Goal: Task Accomplishment & Management: Manage account settings

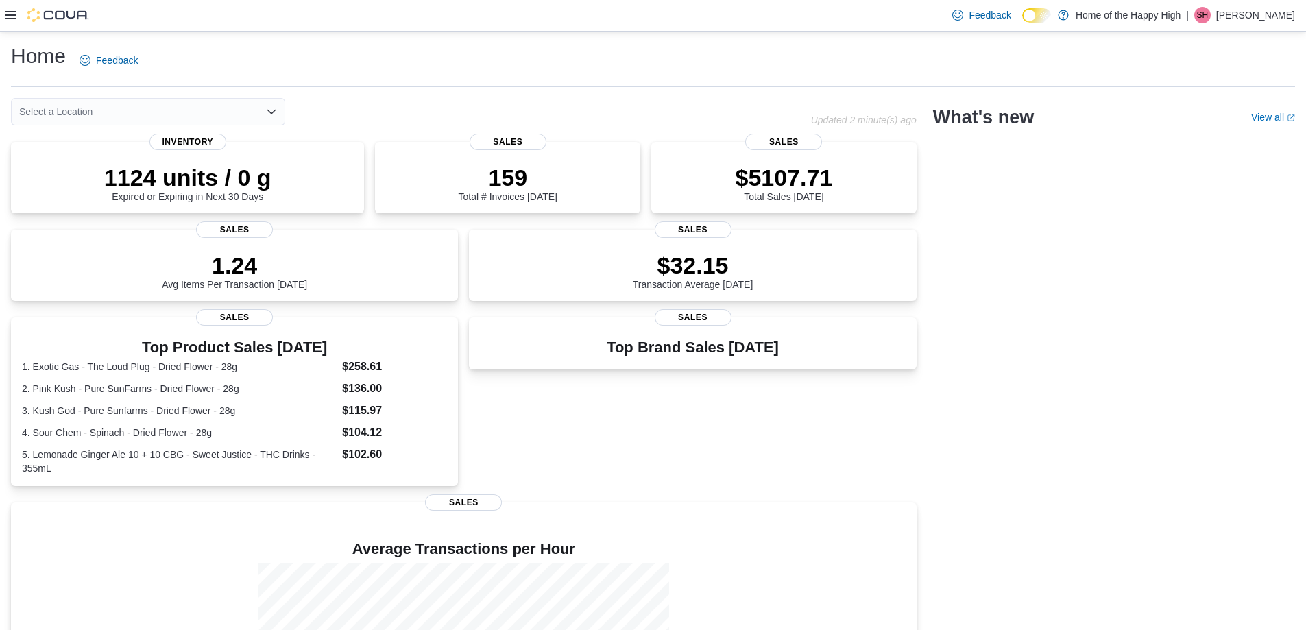
click at [12, 18] on icon at bounding box center [10, 15] width 11 height 11
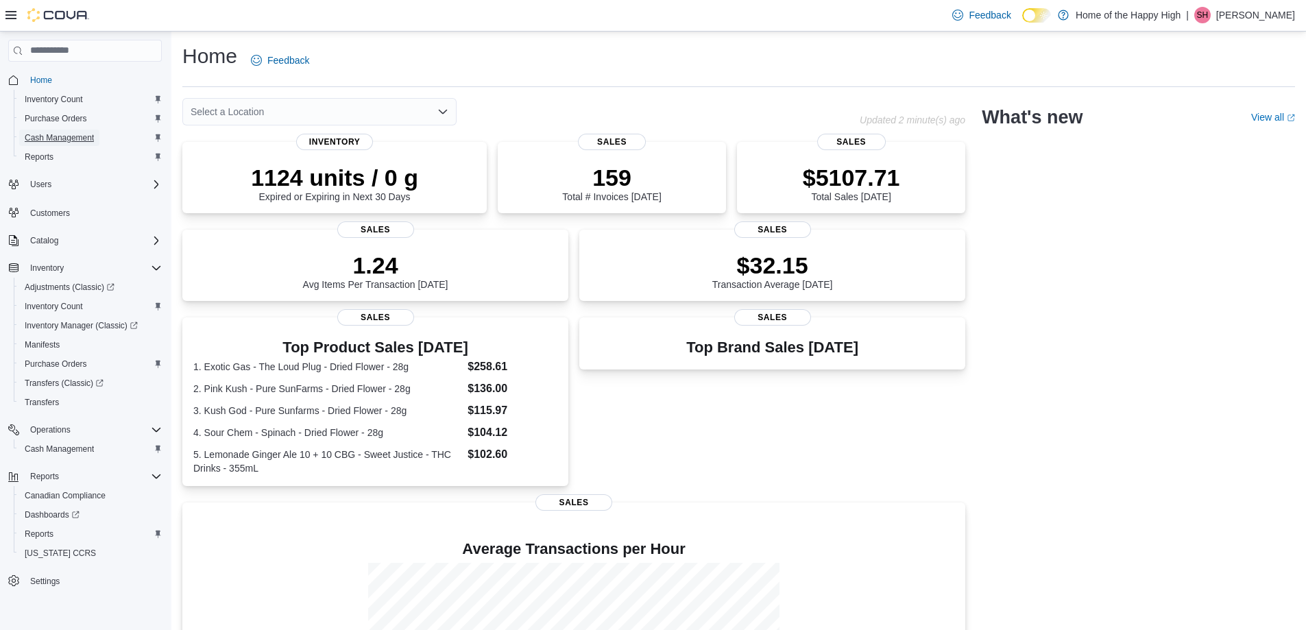
click at [49, 144] on span "Cash Management" at bounding box center [59, 138] width 69 height 16
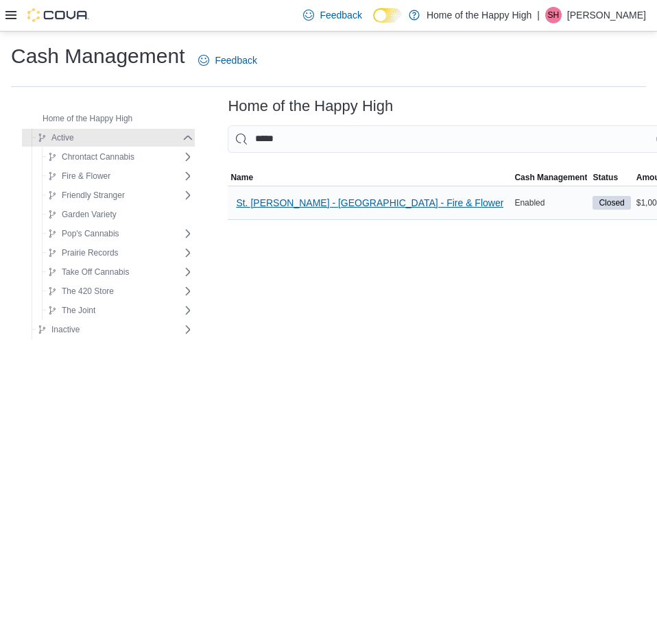
type input "*****"
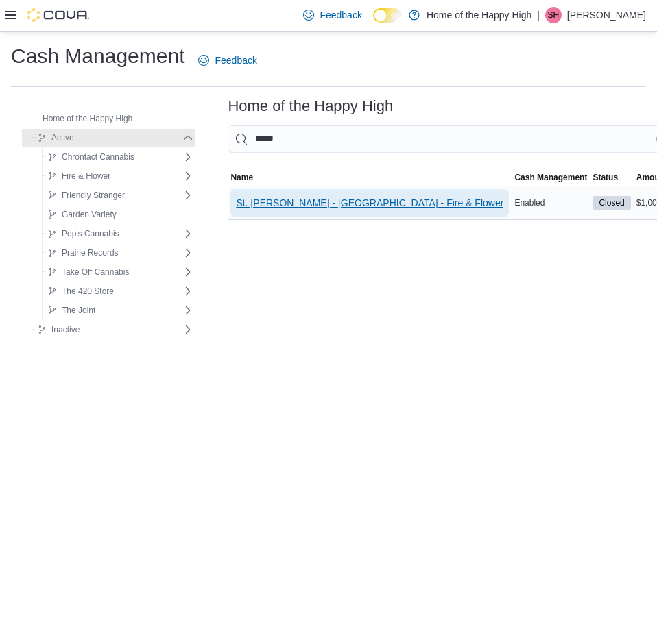
click at [379, 206] on span "St. [PERSON_NAME] - [GEOGRAPHIC_DATA] - Fire & Flower" at bounding box center [369, 203] width 267 height 14
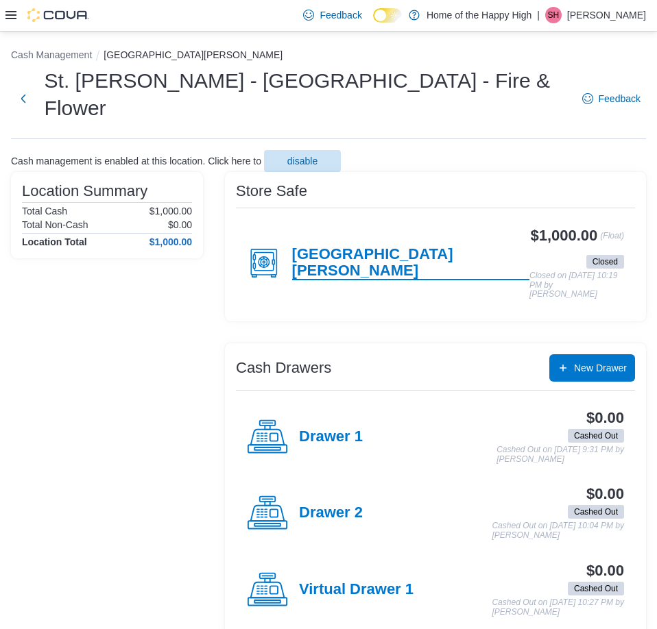
click at [369, 246] on h4 "[GEOGRAPHIC_DATA][PERSON_NAME]" at bounding box center [410, 263] width 237 height 34
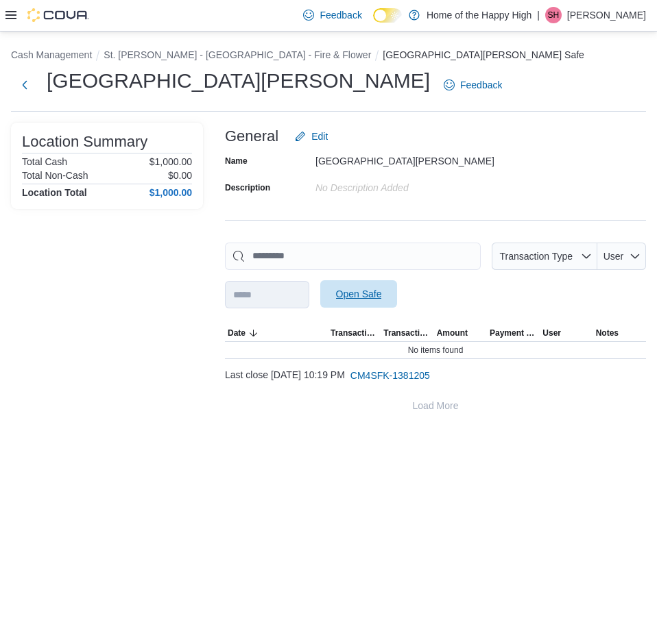
click at [389, 303] on span "Open Safe" at bounding box center [358, 293] width 60 height 27
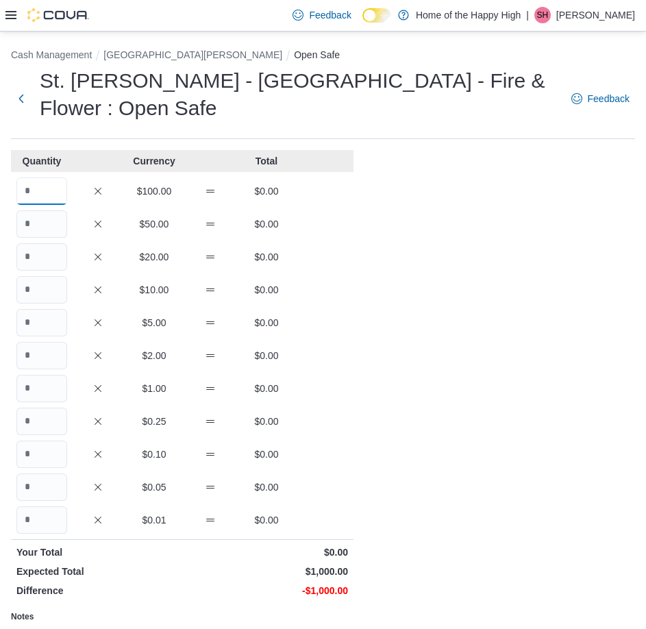
click at [53, 199] on input "Quantity" at bounding box center [41, 191] width 51 height 27
type input "*"
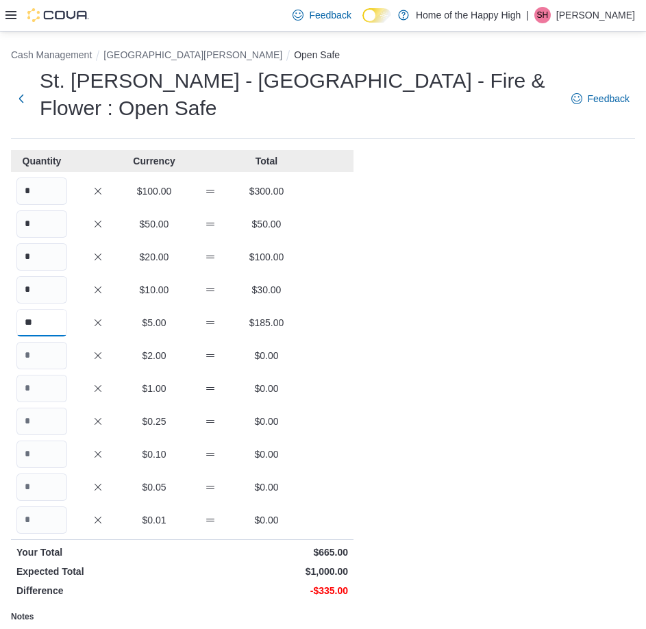
type input "**"
type input "***"
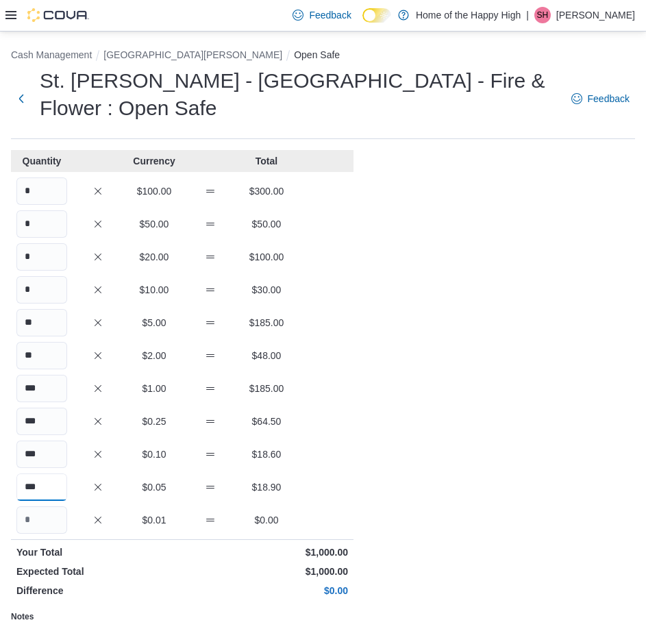
type input "***"
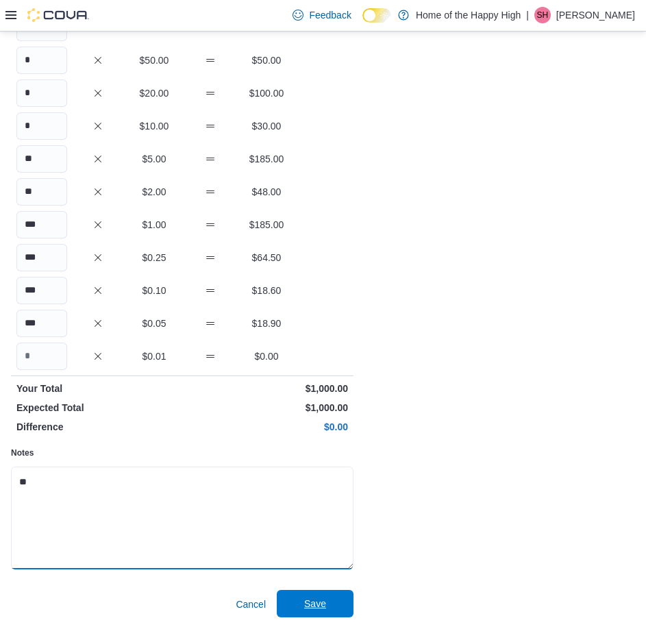
type textarea "**"
click at [345, 607] on span "Save" at bounding box center [315, 603] width 60 height 27
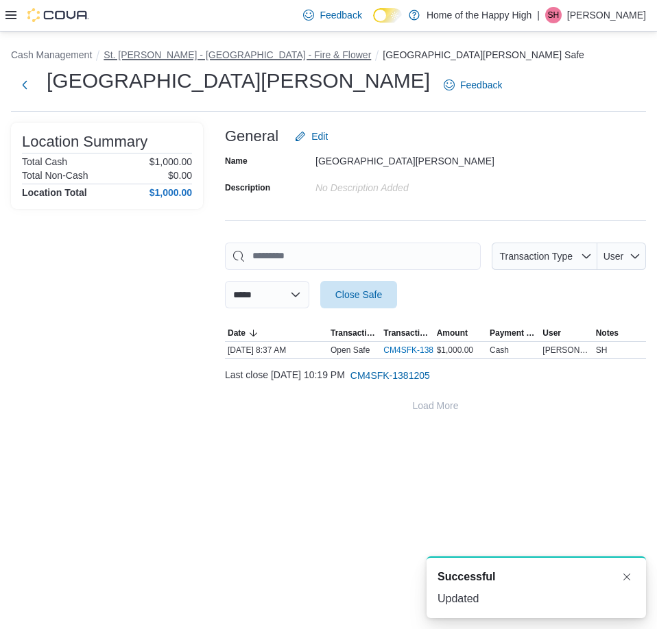
click at [225, 51] on button "St. [PERSON_NAME] - [GEOGRAPHIC_DATA] - Fire & Flower" at bounding box center [236, 54] width 267 height 11
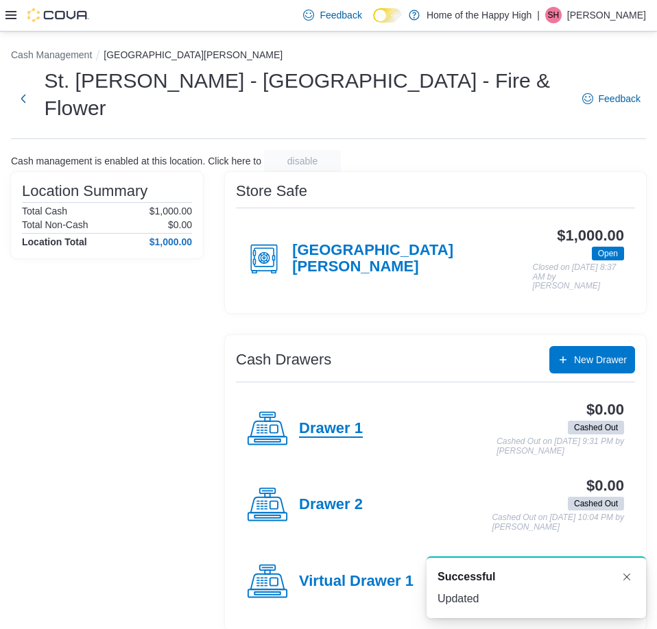
click at [341, 420] on h4 "Drawer 1" at bounding box center [331, 429] width 64 height 18
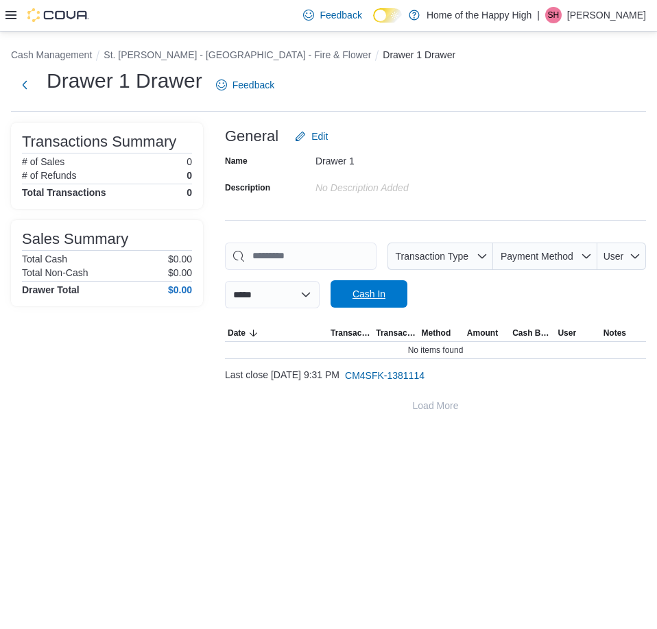
click at [385, 298] on span "Cash In" at bounding box center [368, 294] width 33 height 14
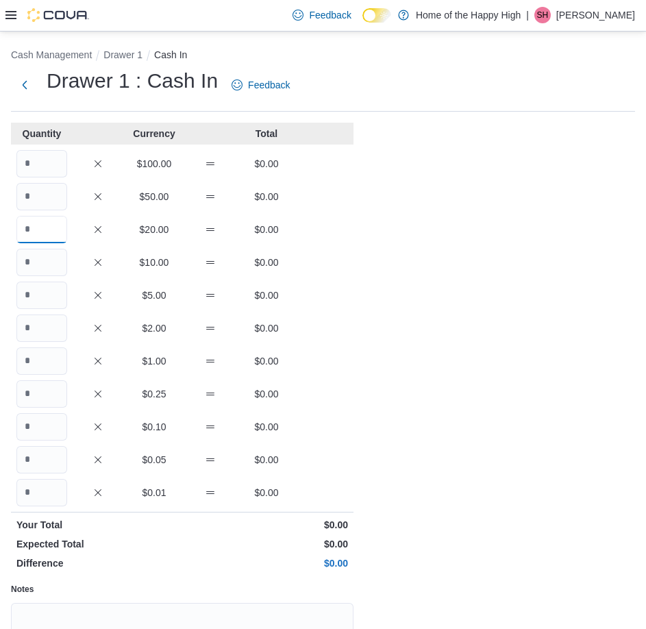
click at [44, 219] on input "Quantity" at bounding box center [41, 229] width 51 height 27
type input "*"
type input "**"
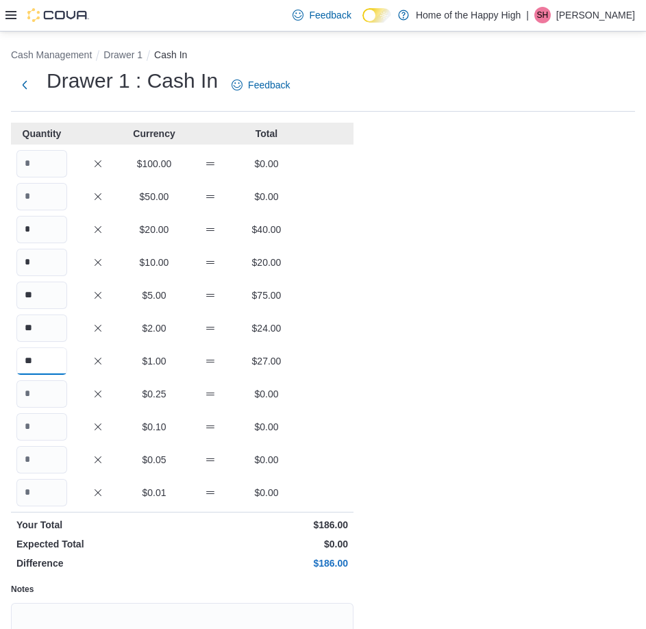
type input "**"
type textarea "**"
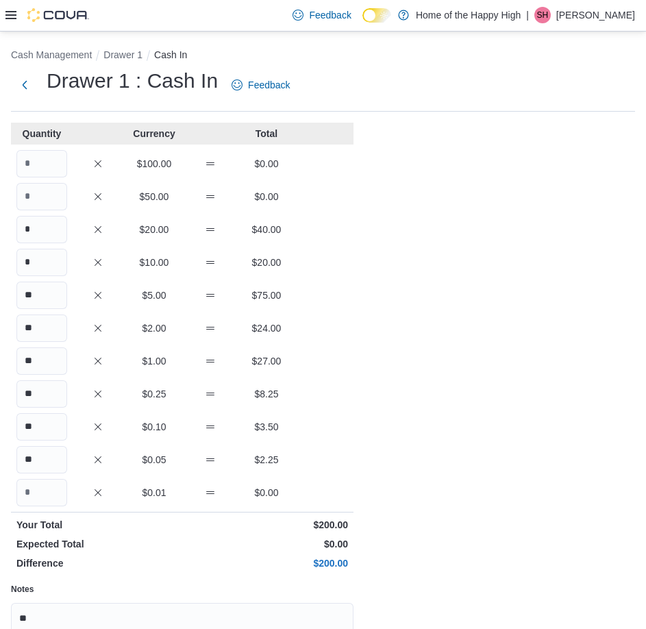
click at [417, 288] on div "Cash Management Drawer 1 Cash In Drawer 1 : Cash In Feedback Quantity Currency …" at bounding box center [323, 399] width 646 height 734
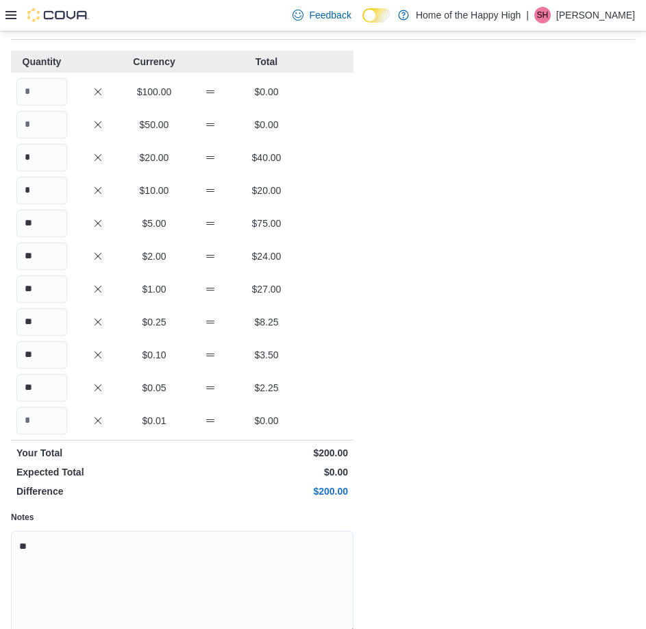
scroll to position [136, 0]
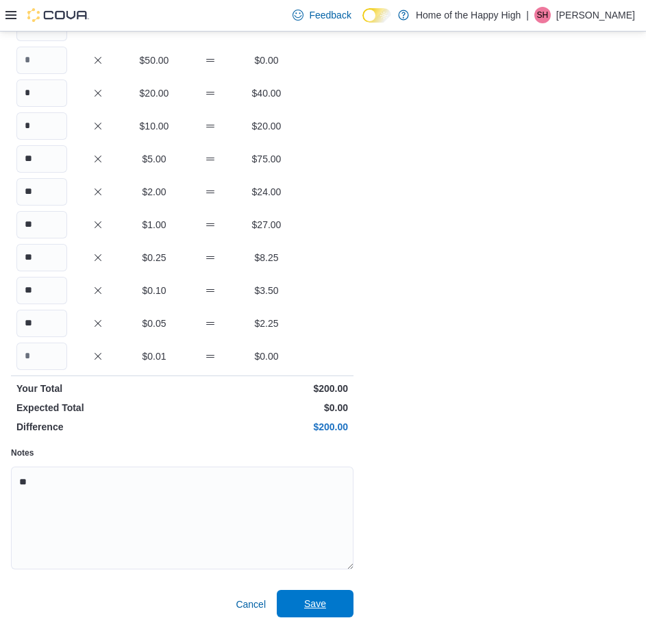
click at [315, 594] on span "Save" at bounding box center [315, 603] width 60 height 27
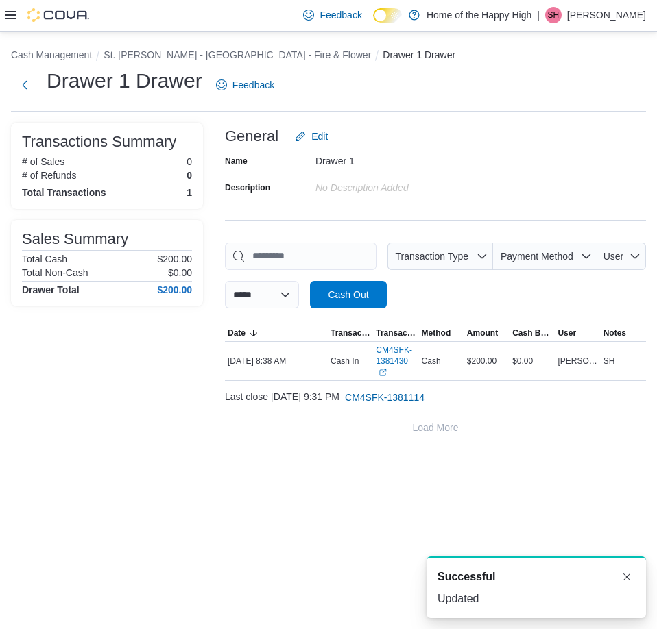
click at [267, 61] on li "St. [PERSON_NAME] - [GEOGRAPHIC_DATA] - Fire & Flower" at bounding box center [242, 55] width 279 height 14
click at [267, 59] on button "St. [PERSON_NAME] - [GEOGRAPHIC_DATA] - Fire & Flower" at bounding box center [236, 54] width 267 height 11
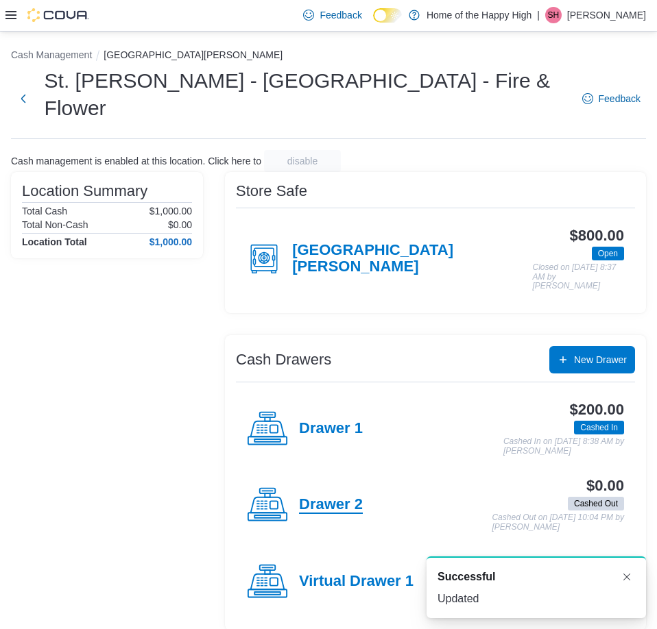
click at [351, 496] on h4 "Drawer 2" at bounding box center [331, 505] width 64 height 18
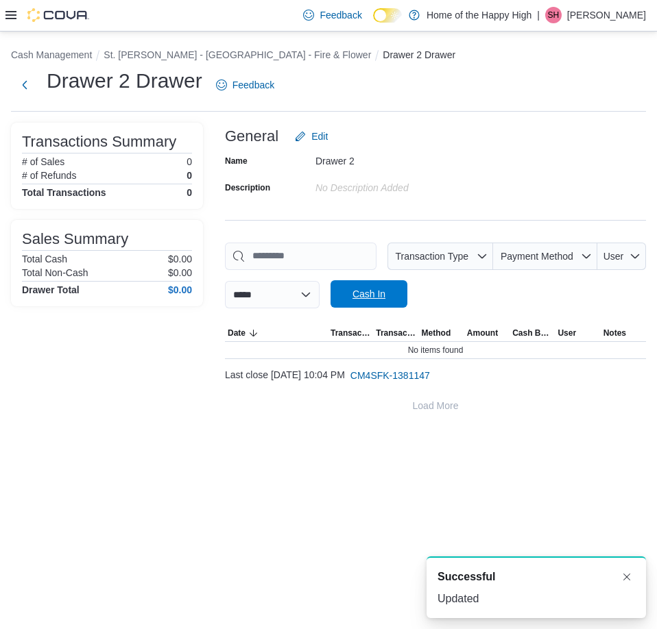
click at [375, 302] on span "Cash In" at bounding box center [369, 293] width 60 height 27
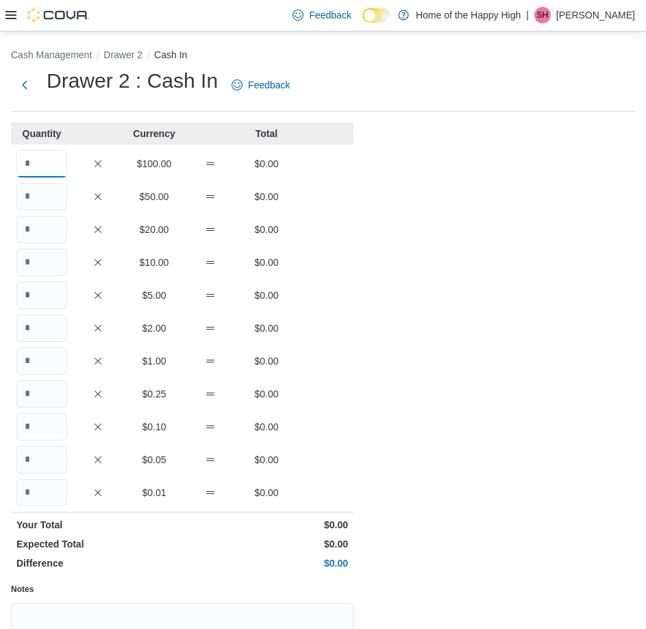
click at [26, 173] on input "Quantity" at bounding box center [41, 163] width 51 height 27
type input "*"
type input "**"
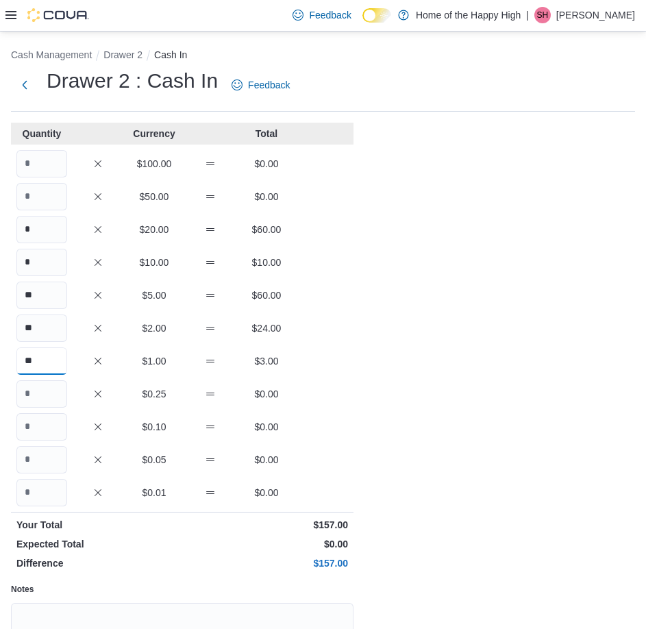
type input "**"
type textarea "**"
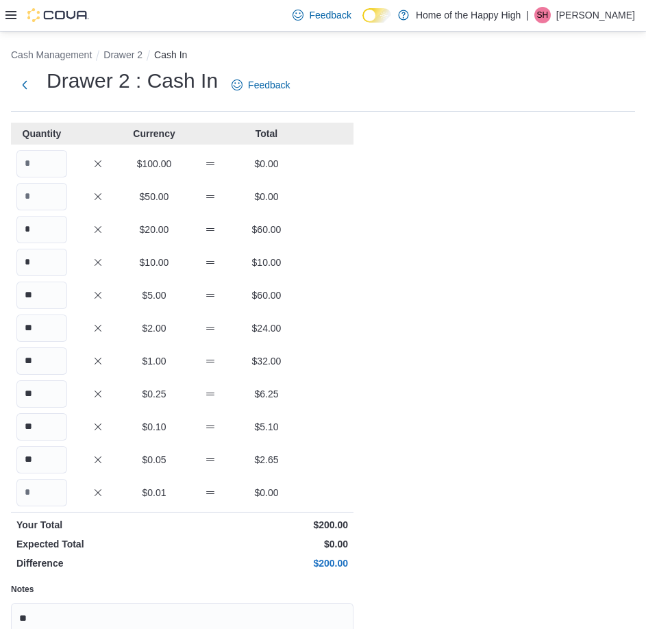
click at [481, 350] on div "Cash Management Drawer 2 Cash In Drawer 2 : Cash In Feedback Quantity Currency …" at bounding box center [323, 399] width 646 height 734
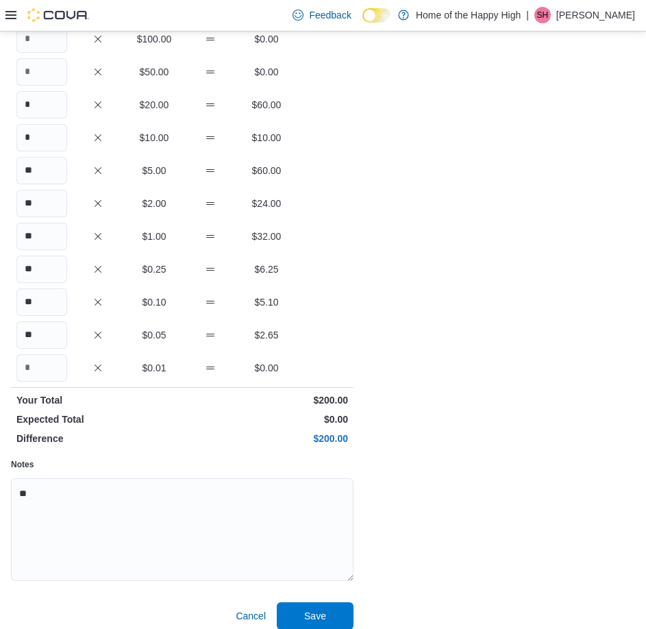
scroll to position [136, 0]
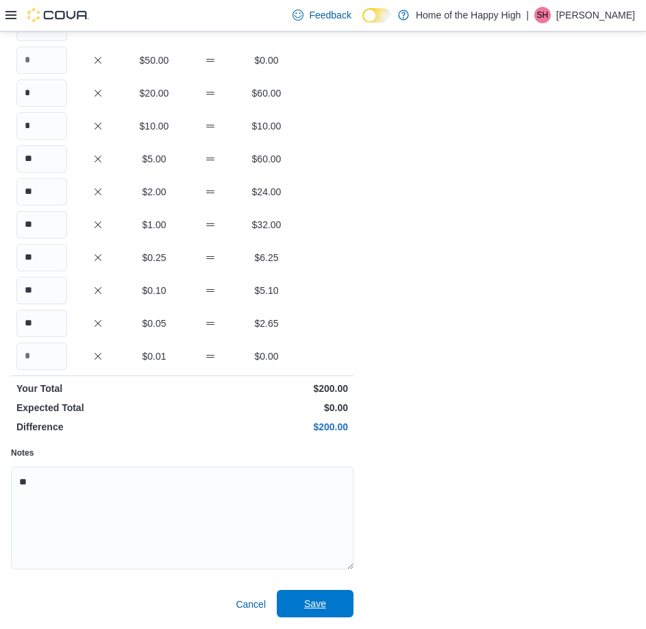
click at [346, 599] on button "Save" at bounding box center [315, 603] width 77 height 27
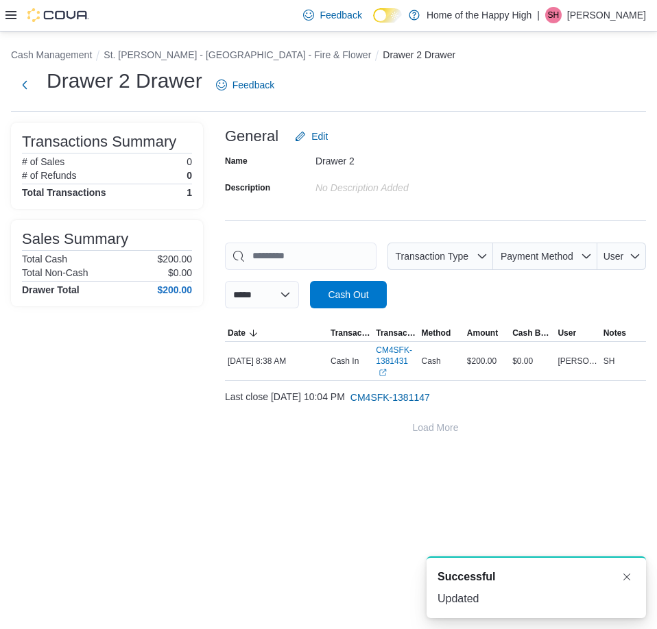
click at [13, 16] on icon at bounding box center [10, 15] width 11 height 8
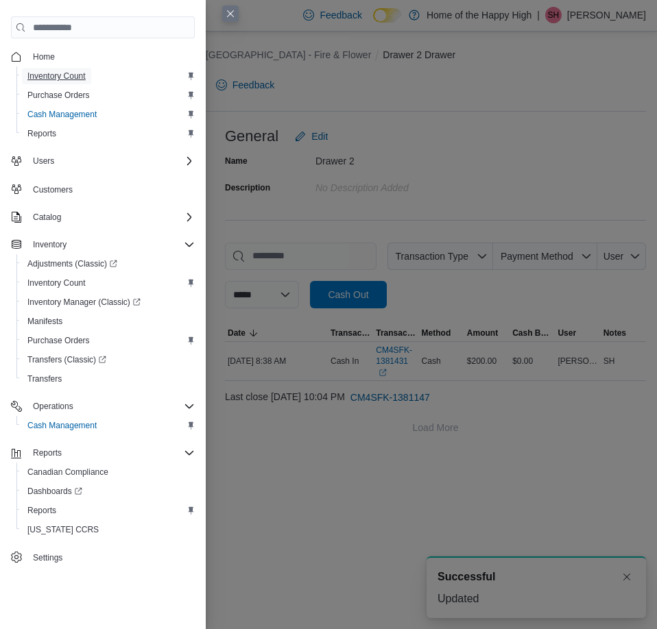
click at [66, 82] on span "Inventory Count" at bounding box center [56, 76] width 58 height 11
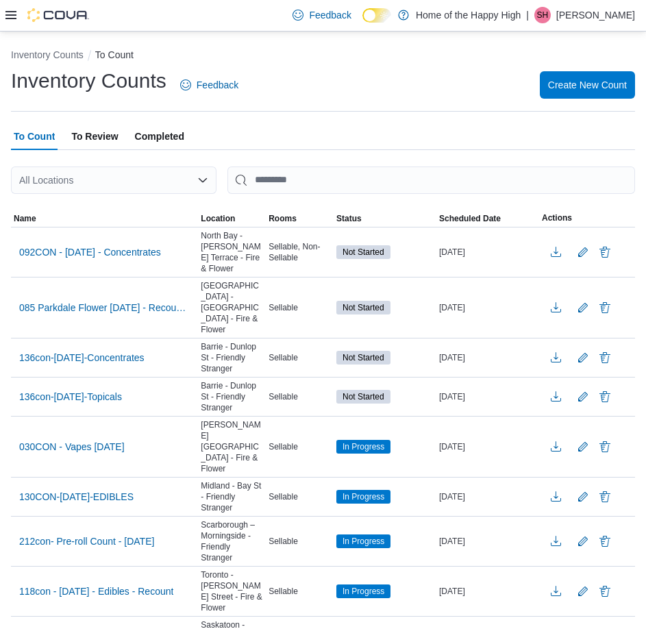
click at [130, 169] on div "All Locations" at bounding box center [114, 180] width 206 height 27
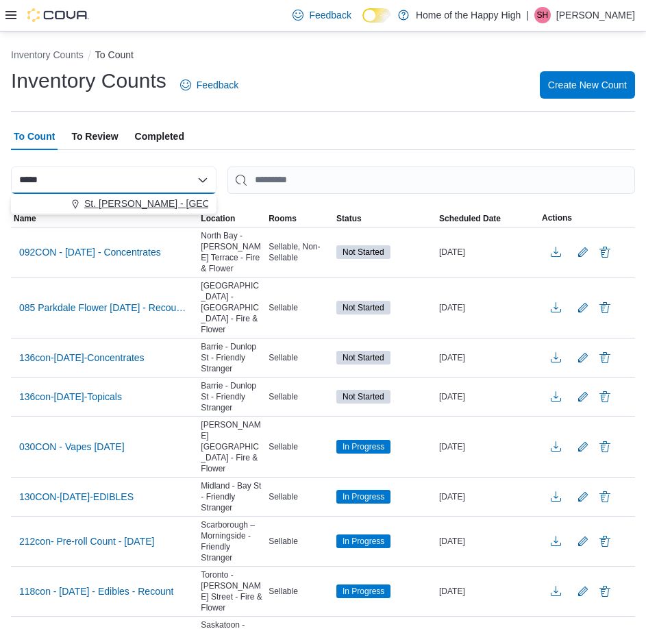
type input "*****"
click at [132, 206] on span "St. [PERSON_NAME] - [GEOGRAPHIC_DATA] - Fire & Flower" at bounding box center [217, 204] width 267 height 14
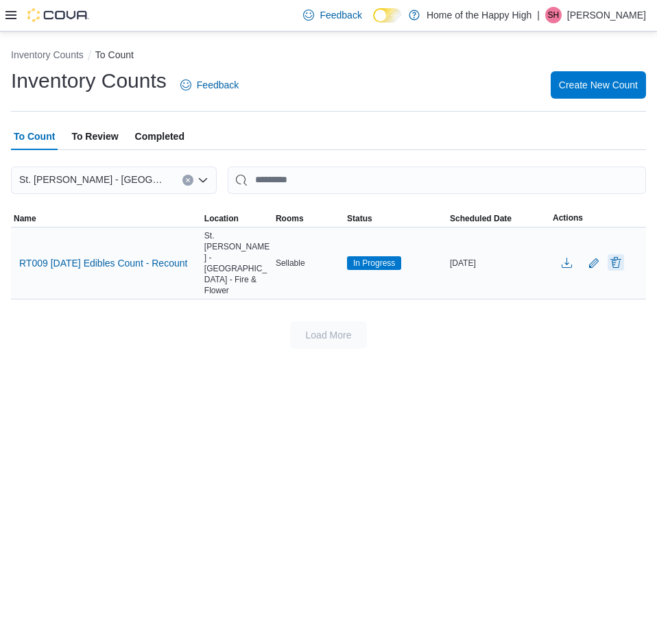
click at [620, 256] on button "Delete" at bounding box center [615, 262] width 16 height 16
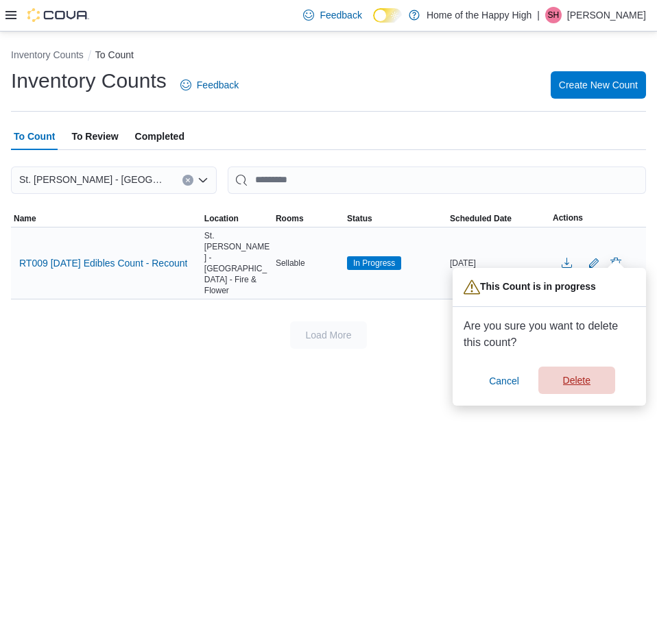
click at [605, 379] on span "Delete" at bounding box center [576, 380] width 60 height 27
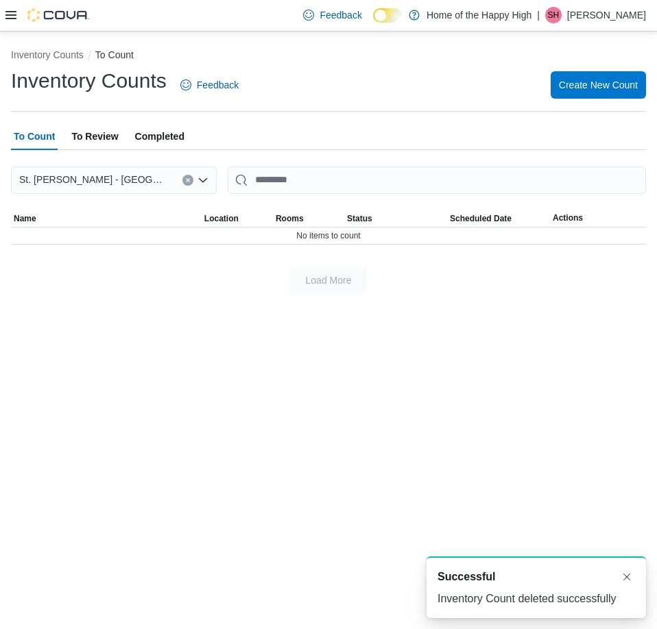
click at [249, 139] on div "To Count To Review Completed" at bounding box center [328, 136] width 635 height 27
click at [90, 130] on span "To Review" at bounding box center [94, 136] width 47 height 27
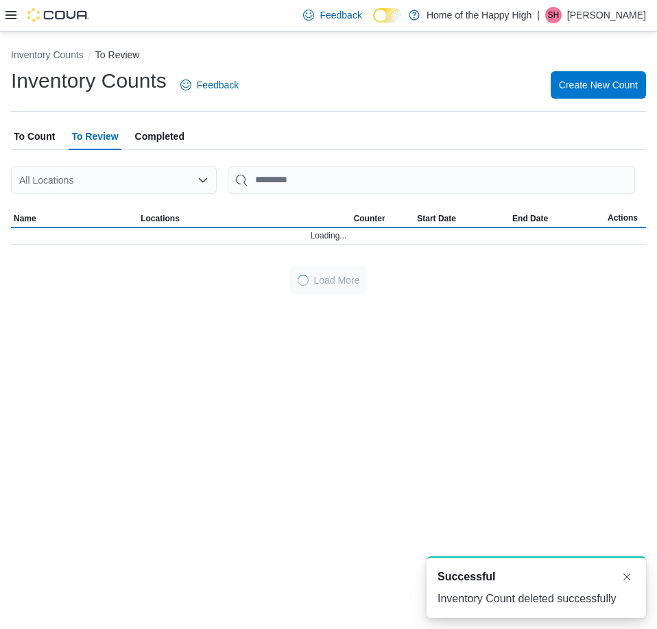
click at [96, 173] on div "All Locations" at bounding box center [114, 180] width 206 height 27
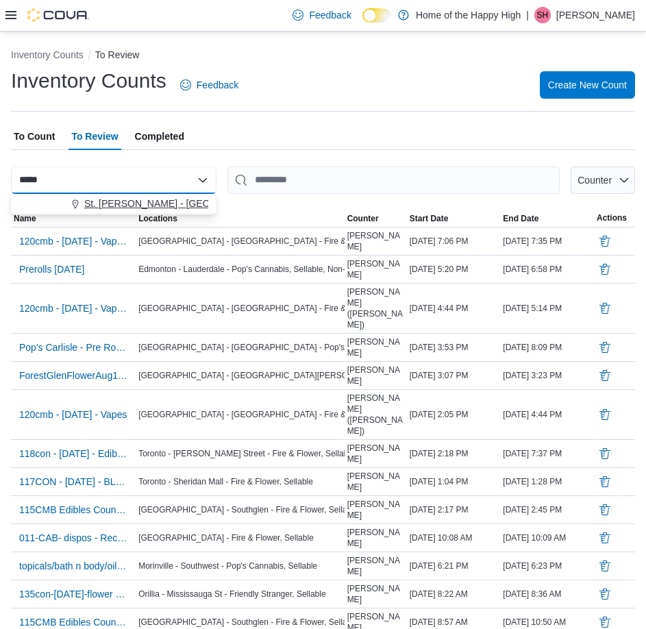
type input "*****"
click at [134, 199] on span "St. [PERSON_NAME] - [GEOGRAPHIC_DATA] - Fire & Flower" at bounding box center [217, 204] width 267 height 14
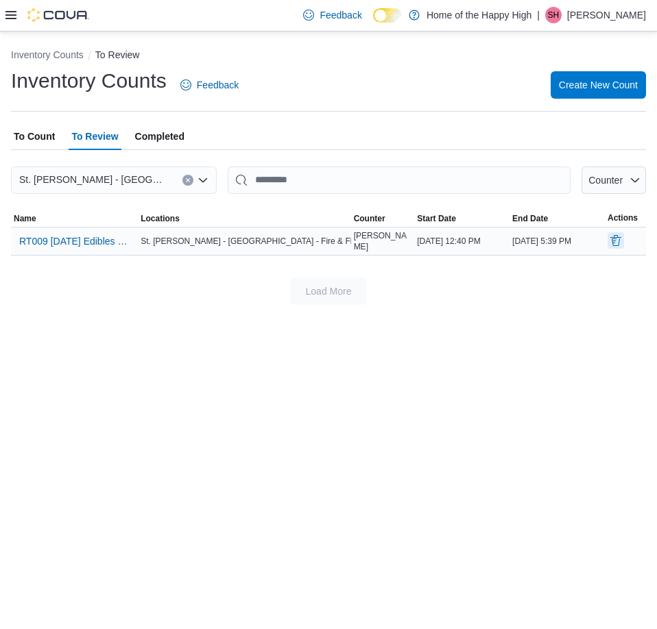
click at [612, 237] on button "Delete" at bounding box center [615, 240] width 16 height 16
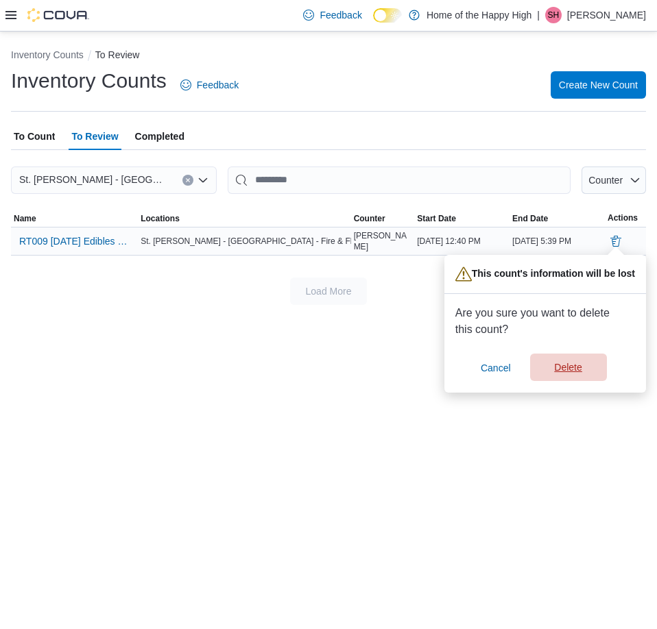
click at [570, 370] on span "Delete" at bounding box center [567, 368] width 27 height 14
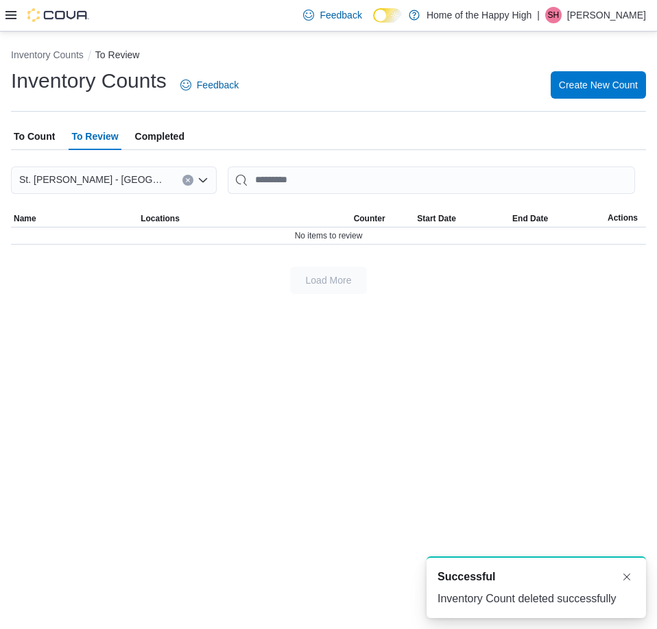
click at [32, 136] on span "To Count" at bounding box center [34, 136] width 41 height 27
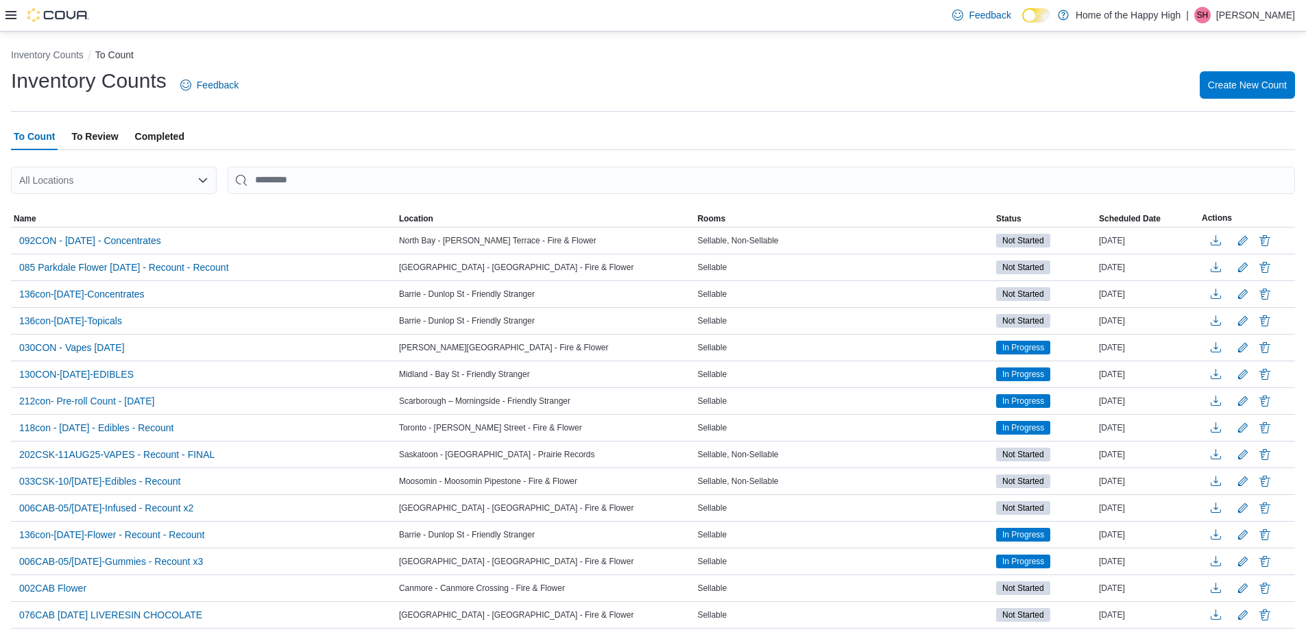
click at [14, 18] on icon at bounding box center [10, 15] width 11 height 11
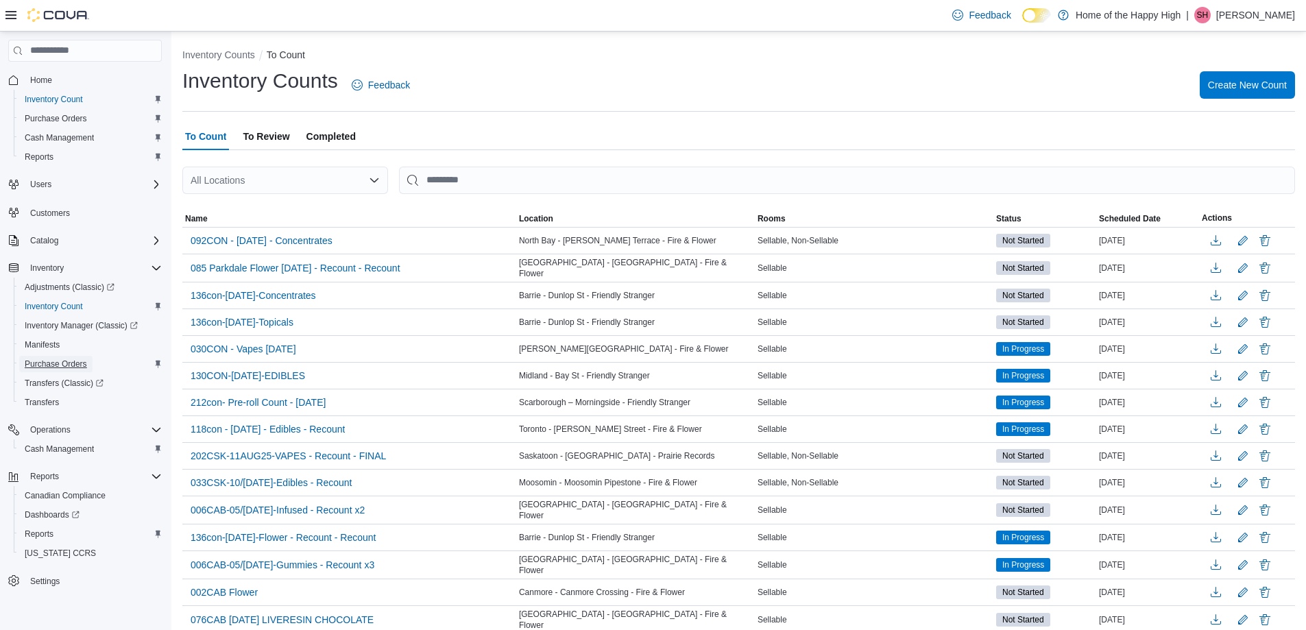
click at [82, 365] on span "Purchase Orders" at bounding box center [56, 363] width 62 height 11
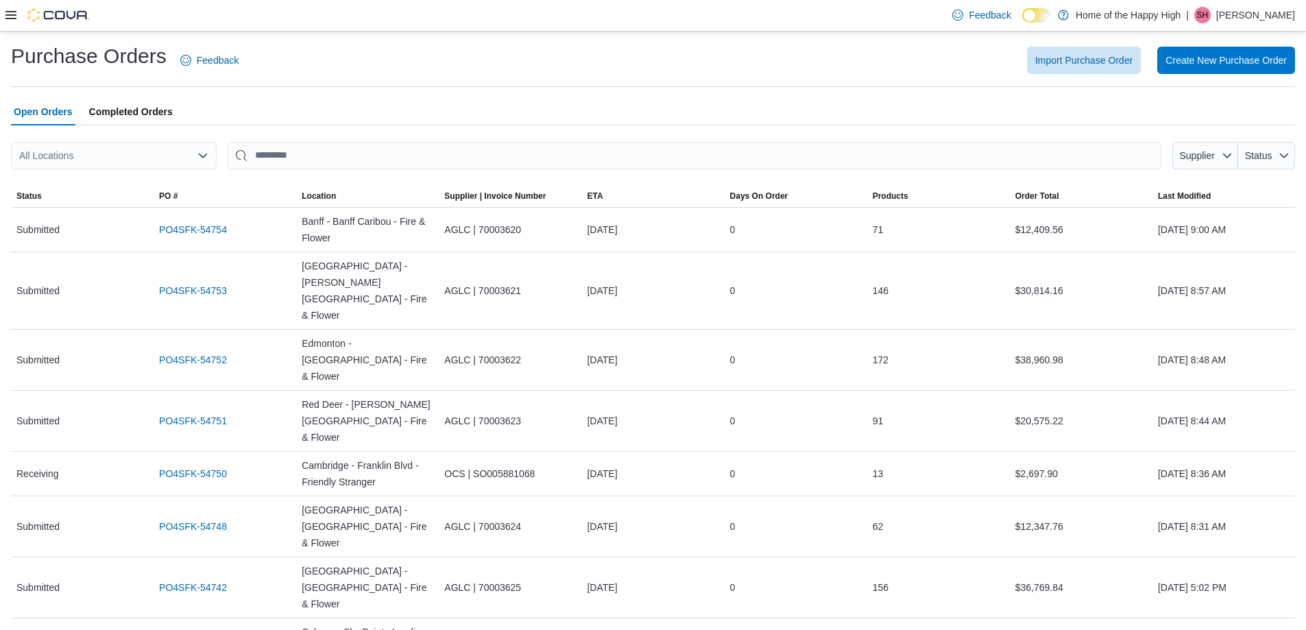
click at [148, 151] on div "All Locations" at bounding box center [114, 155] width 206 height 27
type input "*****"
click at [110, 167] on div "***** Combo box. Selected. [PERSON_NAME]. Selected. Combo box input. All Locati…" at bounding box center [114, 155] width 206 height 27
click at [117, 171] on button "St. [PERSON_NAME] - [GEOGRAPHIC_DATA] - Fire & Flower" at bounding box center [114, 179] width 206 height 20
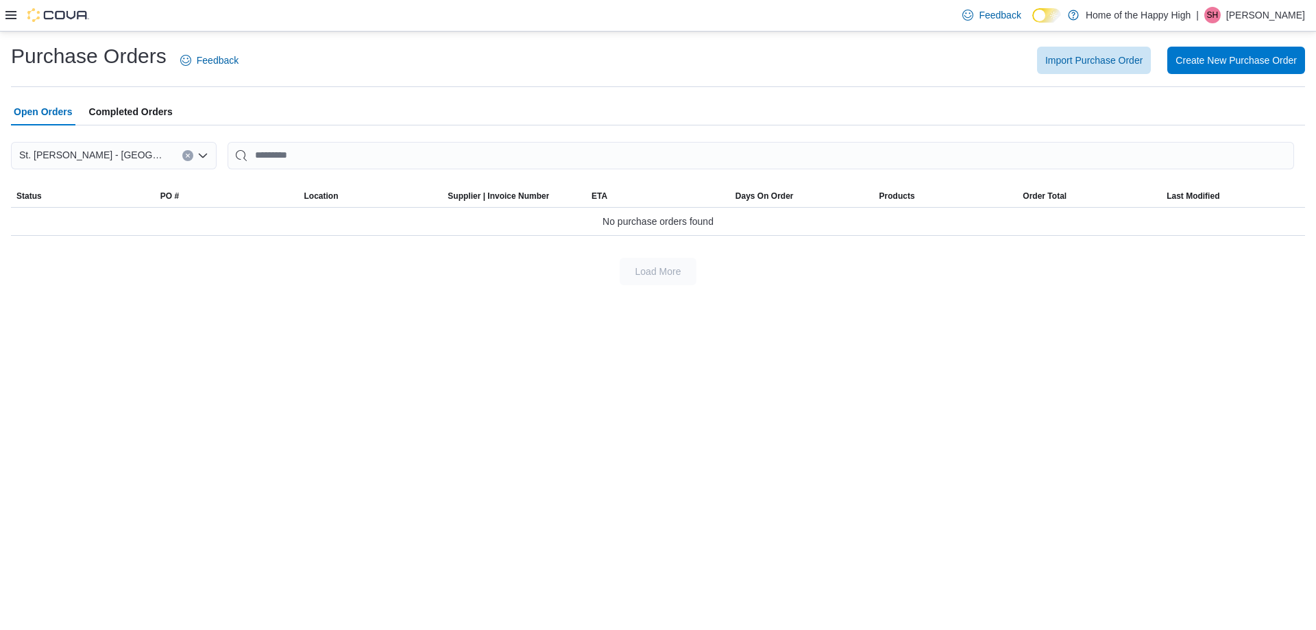
click at [16, 9] on div at bounding box center [47, 15] width 84 height 14
click at [12, 14] on icon at bounding box center [10, 15] width 11 height 11
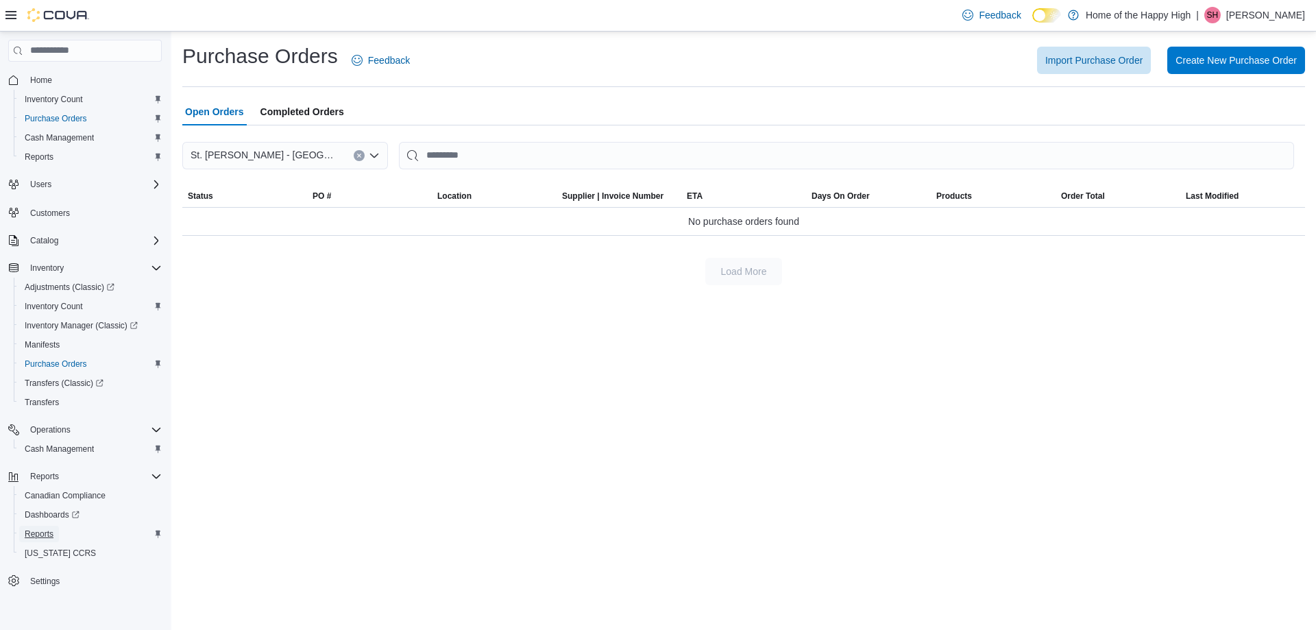
click at [45, 539] on span "Reports" at bounding box center [39, 533] width 29 height 11
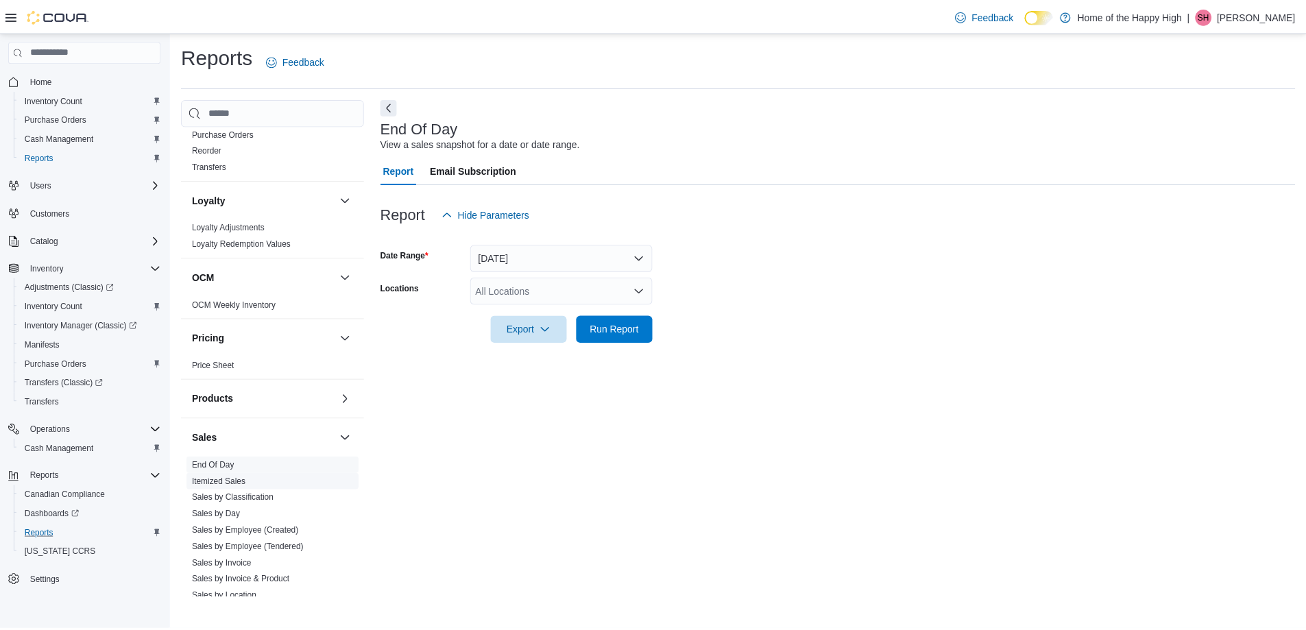
scroll to position [364, 0]
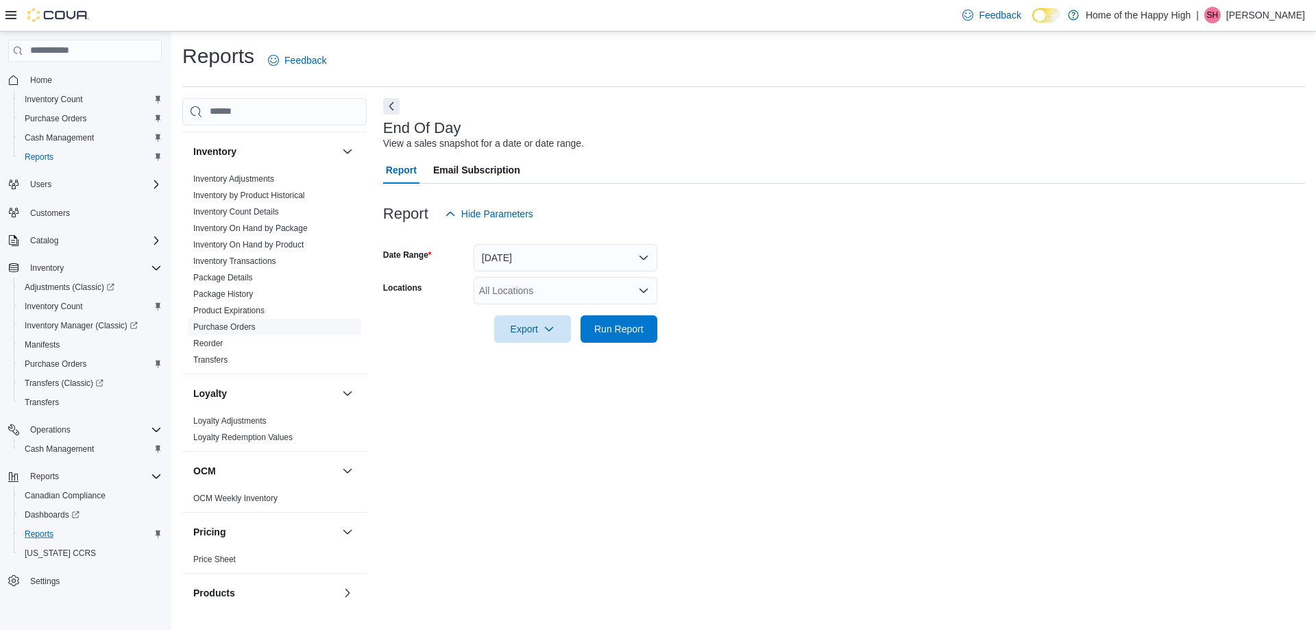
click at [269, 328] on span "Purchase Orders" at bounding box center [274, 327] width 173 height 16
click at [245, 320] on span "Purchase Orders" at bounding box center [274, 327] width 173 height 16
click at [527, 264] on button "[DATE]" at bounding box center [566, 257] width 184 height 27
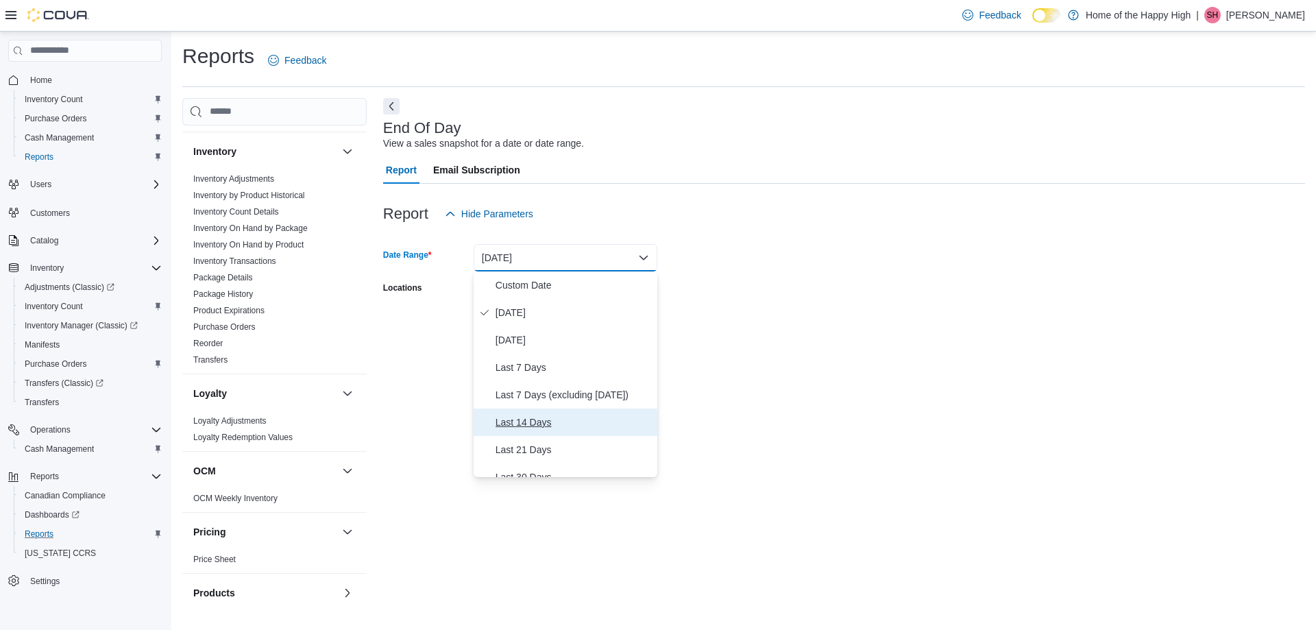
click at [524, 418] on span "Last 14 Days" at bounding box center [574, 422] width 156 height 16
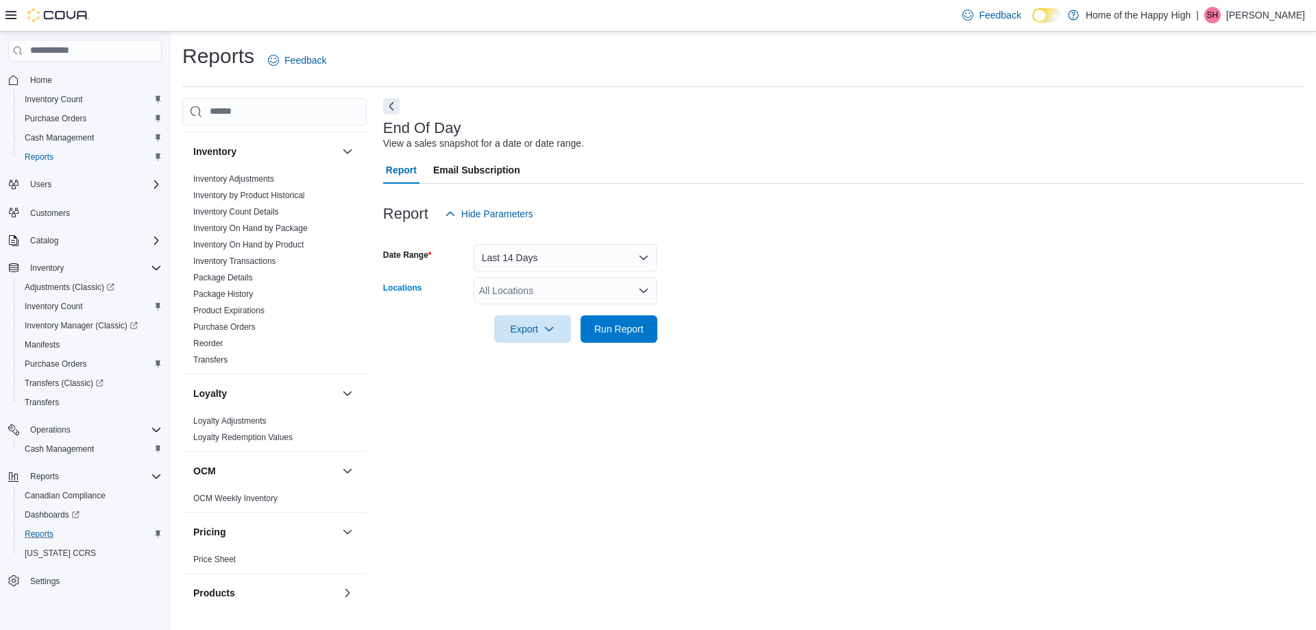
click at [524, 294] on div "All Locations" at bounding box center [566, 290] width 184 height 27
type input "*****"
click at [525, 307] on span "Choose from the following options" at bounding box center [523, 314] width 14 height 14
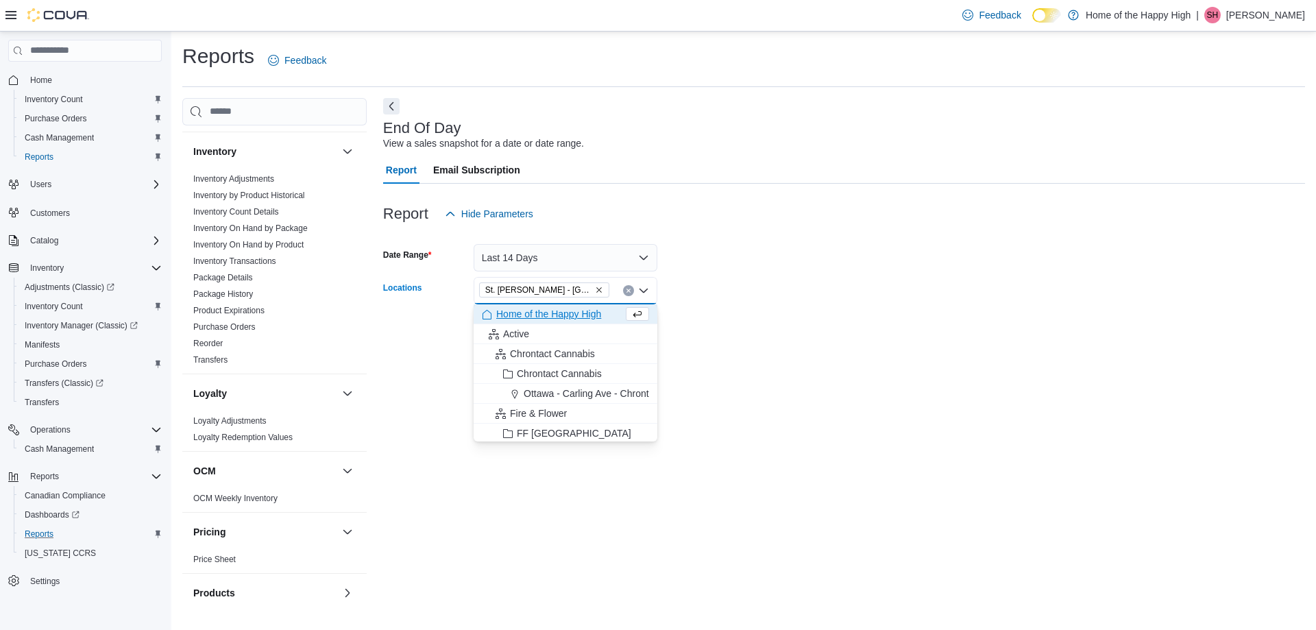
click at [800, 305] on div at bounding box center [844, 309] width 922 height 11
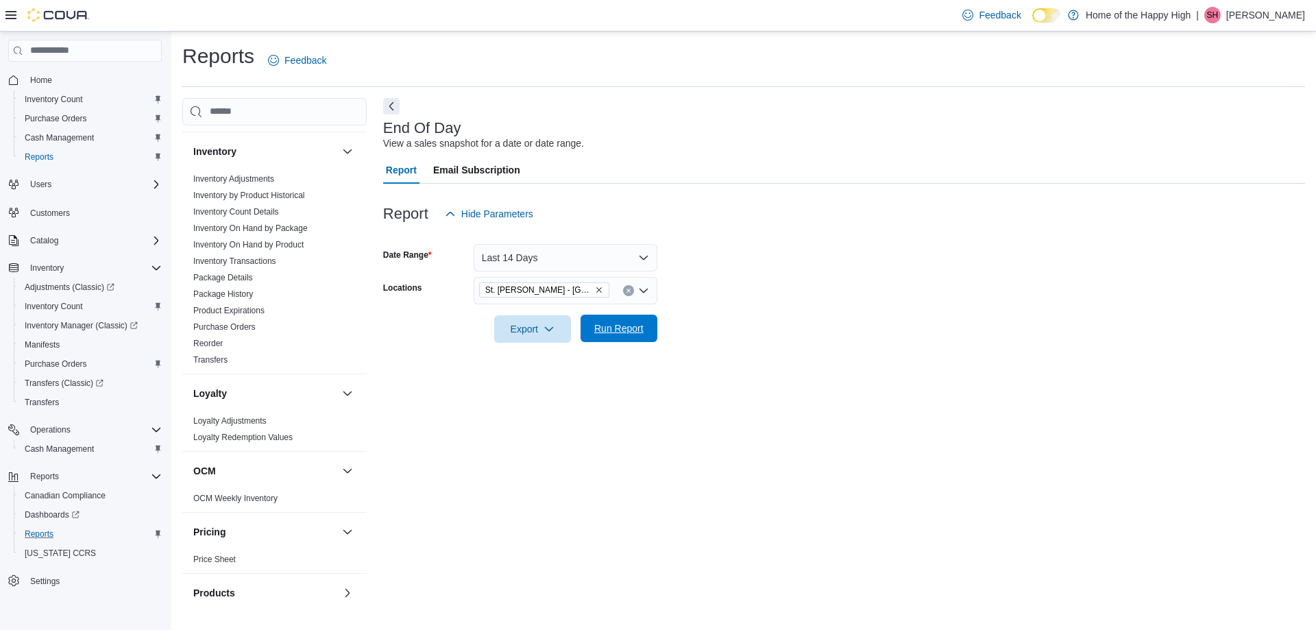
click at [643, 334] on span "Run Report" at bounding box center [618, 328] width 49 height 14
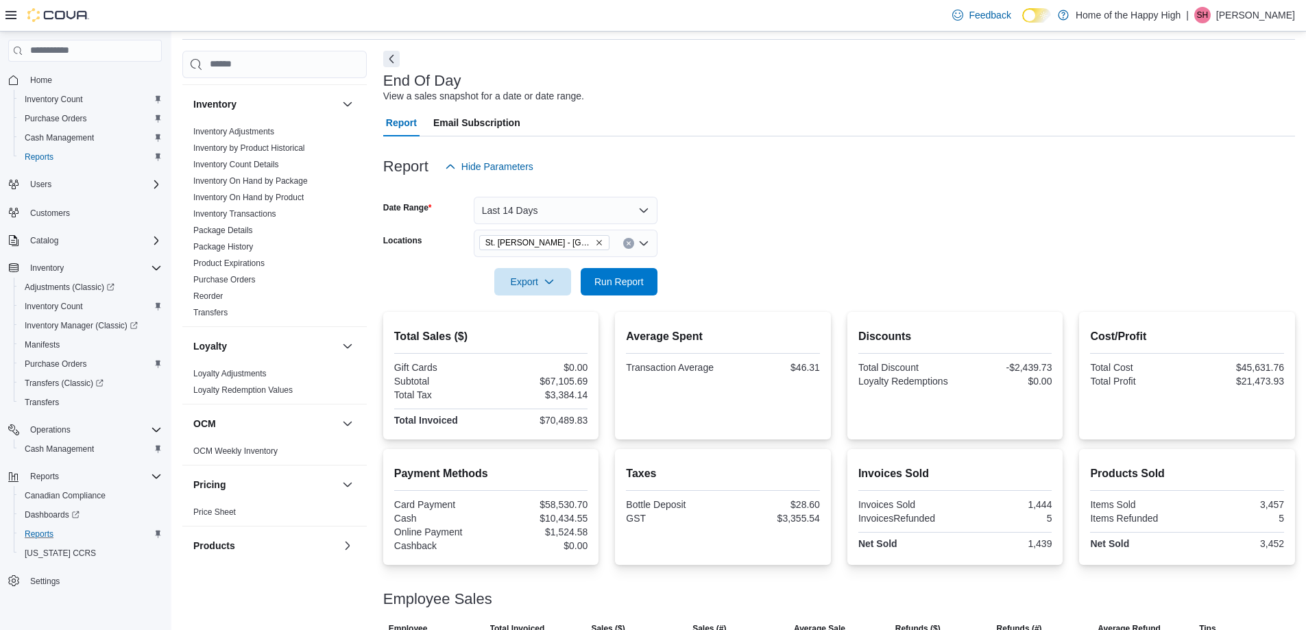
scroll to position [69, 0]
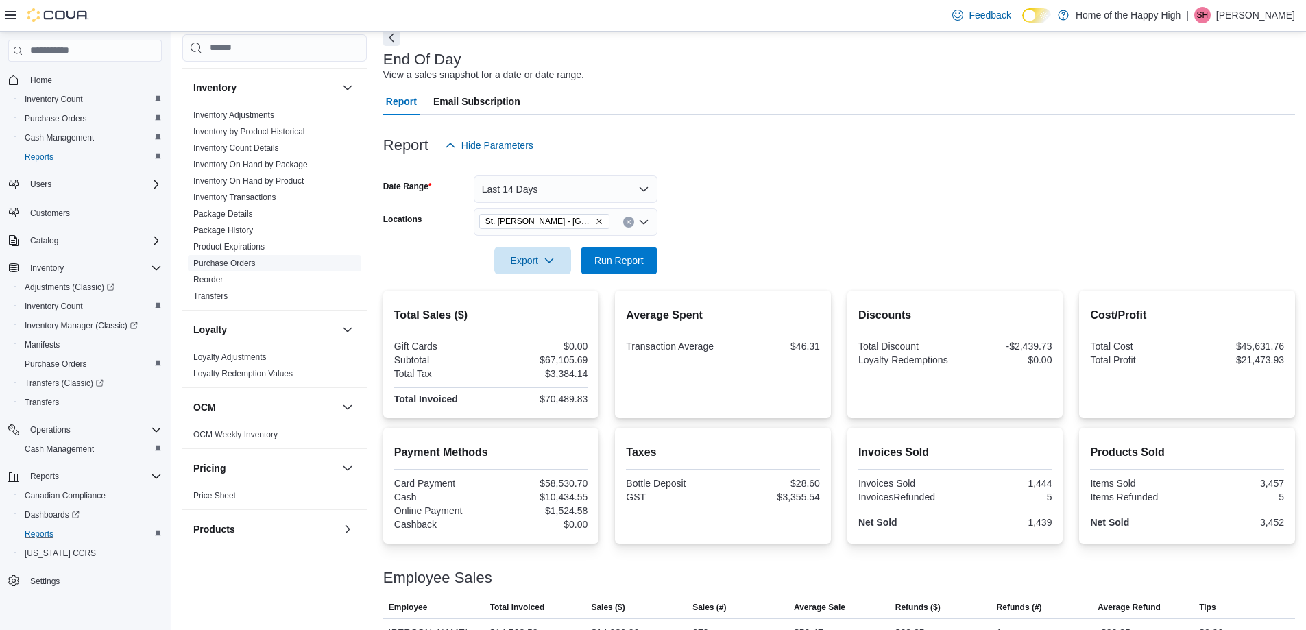
click at [234, 267] on link "Purchase Orders" at bounding box center [224, 263] width 62 height 10
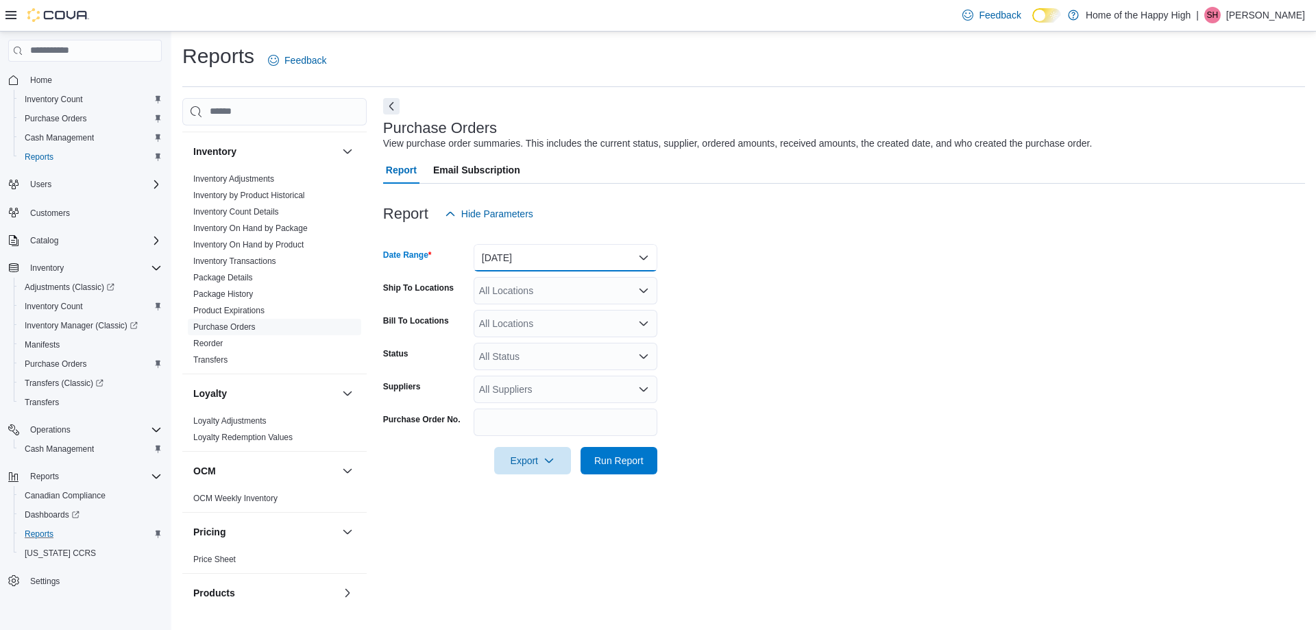
click at [517, 247] on button "[DATE]" at bounding box center [566, 257] width 184 height 27
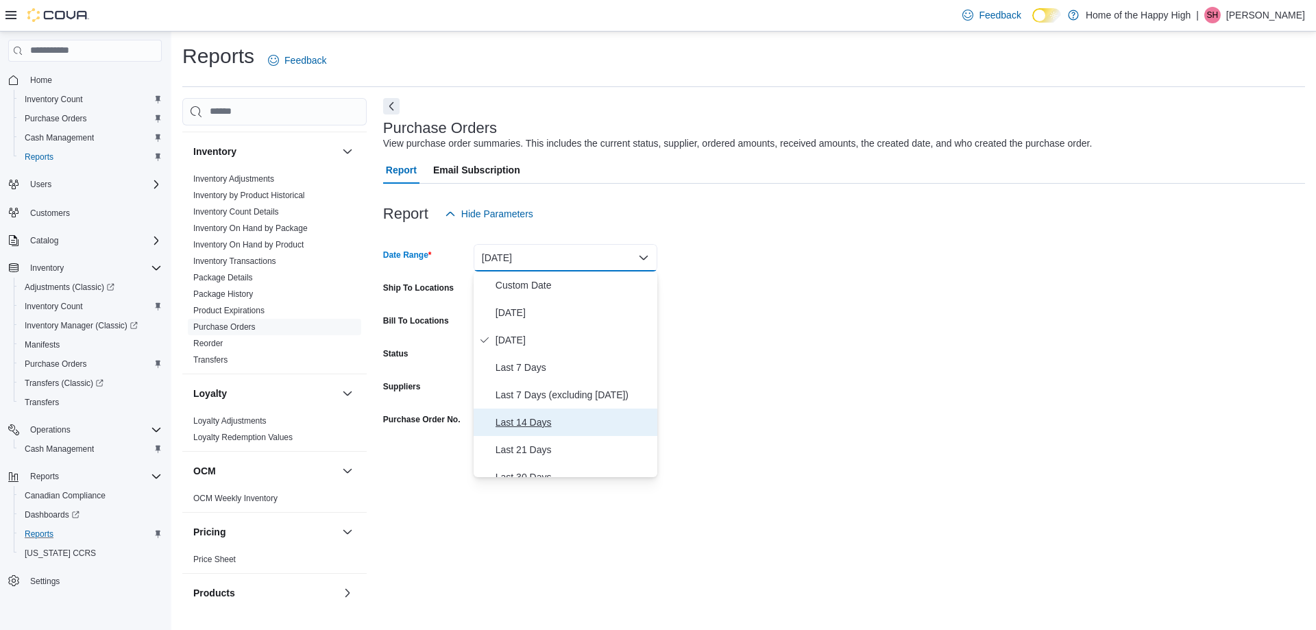
click at [540, 418] on span "Last 14 Days" at bounding box center [574, 422] width 156 height 16
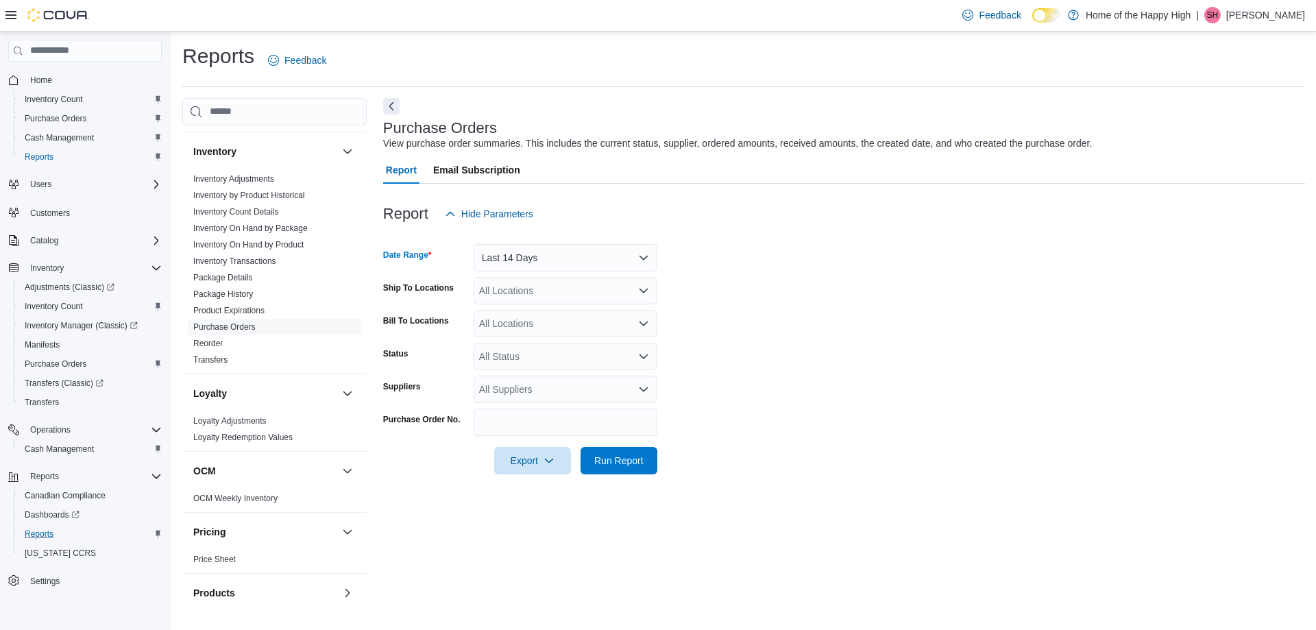
click at [530, 293] on div "All Locations" at bounding box center [566, 290] width 184 height 27
type input "*****"
click at [542, 318] on span "St. [PERSON_NAME] - [GEOGRAPHIC_DATA] - Fire & Flower" at bounding box center [663, 314] width 267 height 14
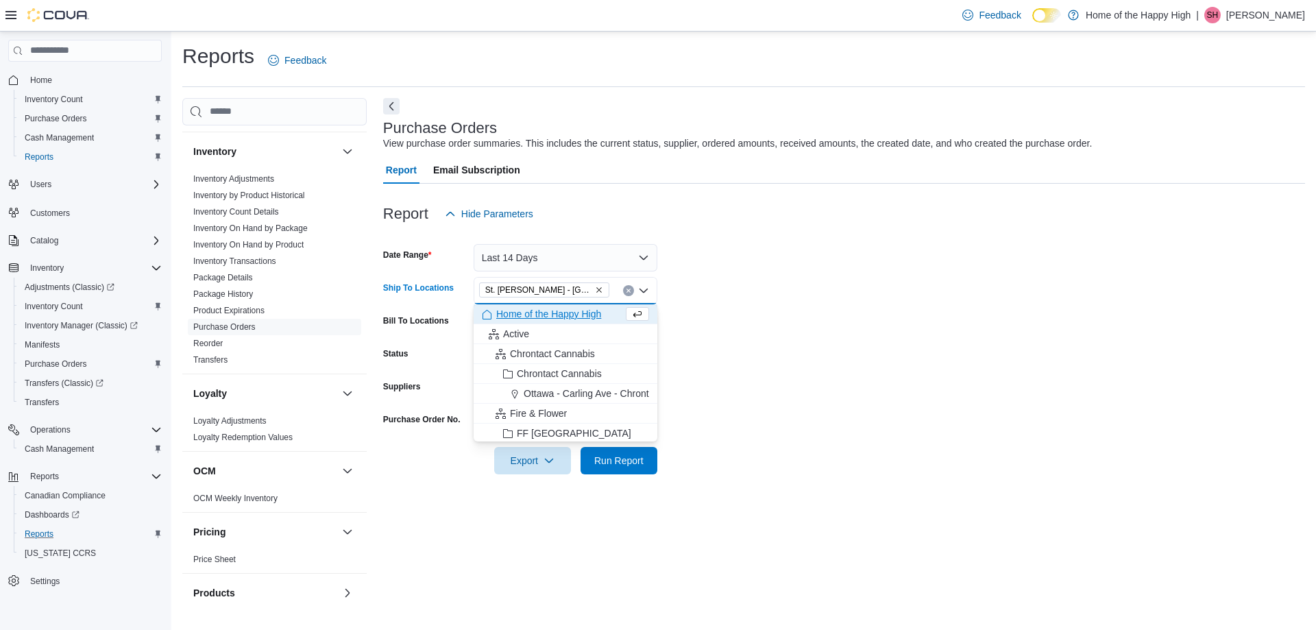
click at [832, 338] on form "Date Range Last 14 Days Ship To Locations [GEOGRAPHIC_DATA][PERSON_NAME] - [GEO…" at bounding box center [844, 351] width 922 height 247
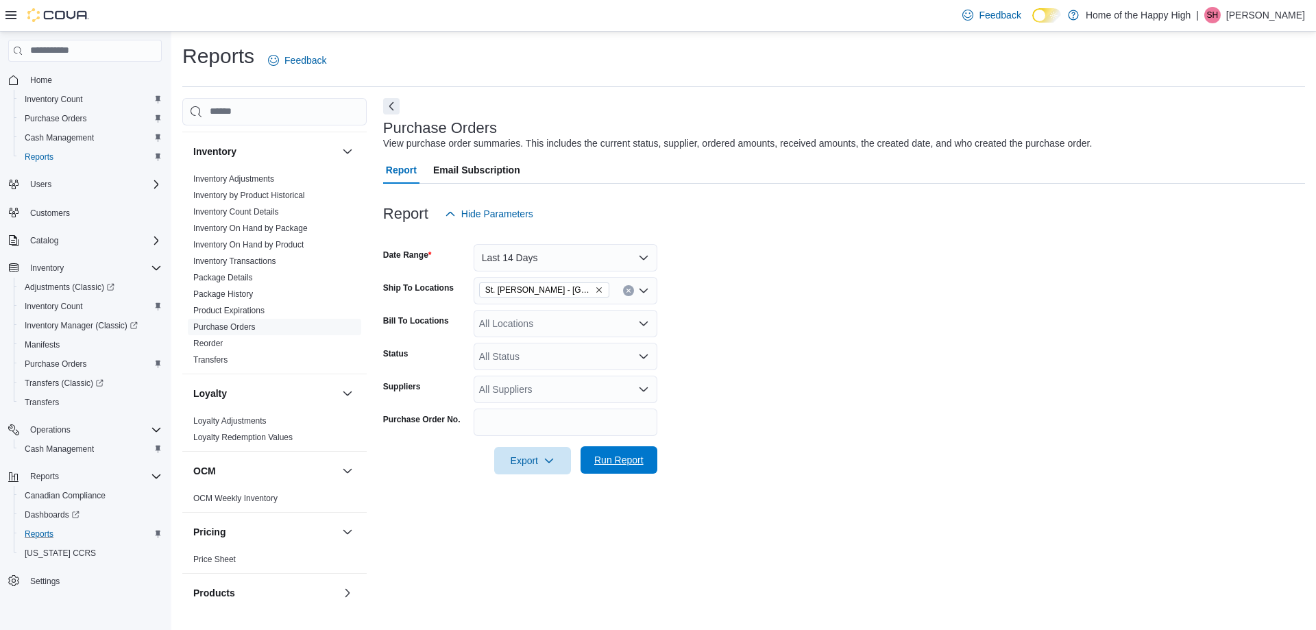
click at [628, 468] on span "Run Report" at bounding box center [619, 459] width 60 height 27
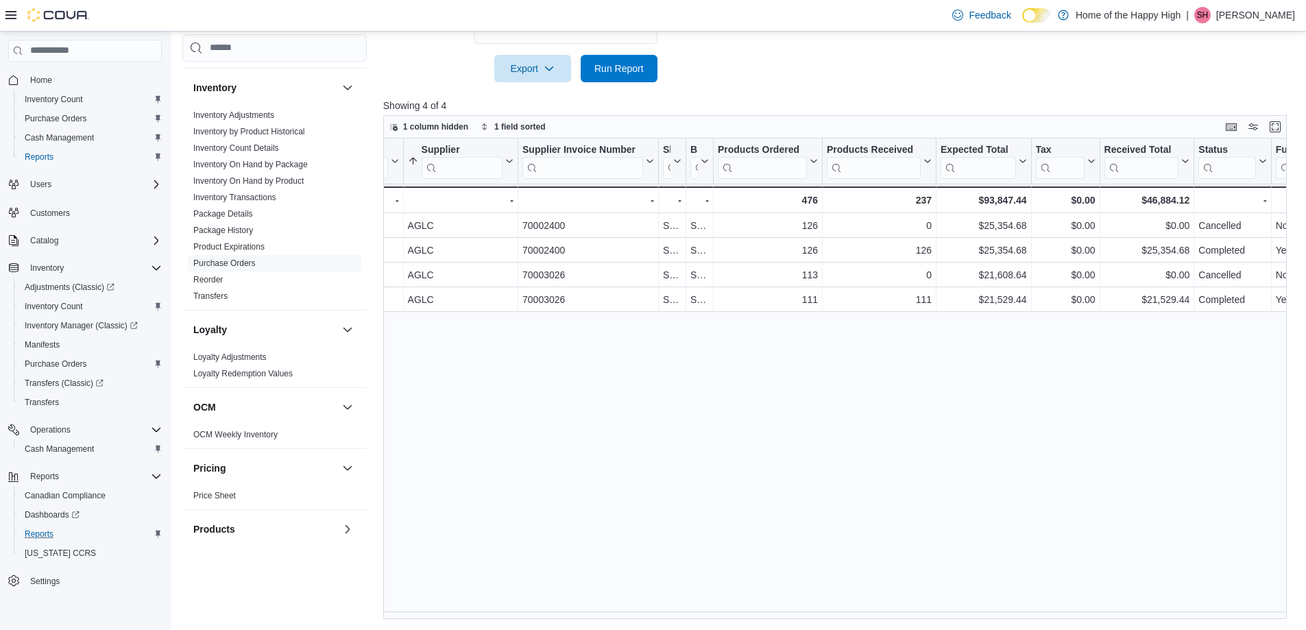
scroll to position [0, 71]
drag, startPoint x: 740, startPoint y: 611, endPoint x: 658, endPoint y: 627, distance: 83.1
click at [658, 627] on div "Reports Feedback Cash Management Cash Management Cash Out Details Compliance OC…" at bounding box center [739, 134] width 1136 height 990
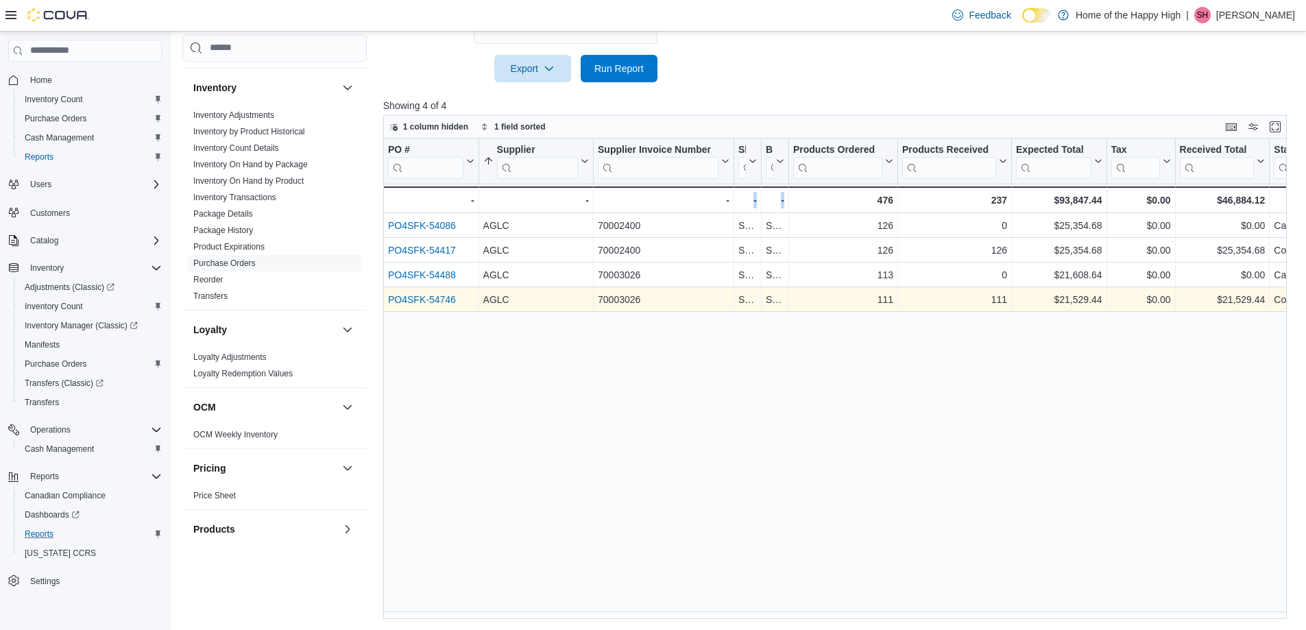
click at [434, 295] on link "PO4SFK-54746" at bounding box center [422, 299] width 68 height 11
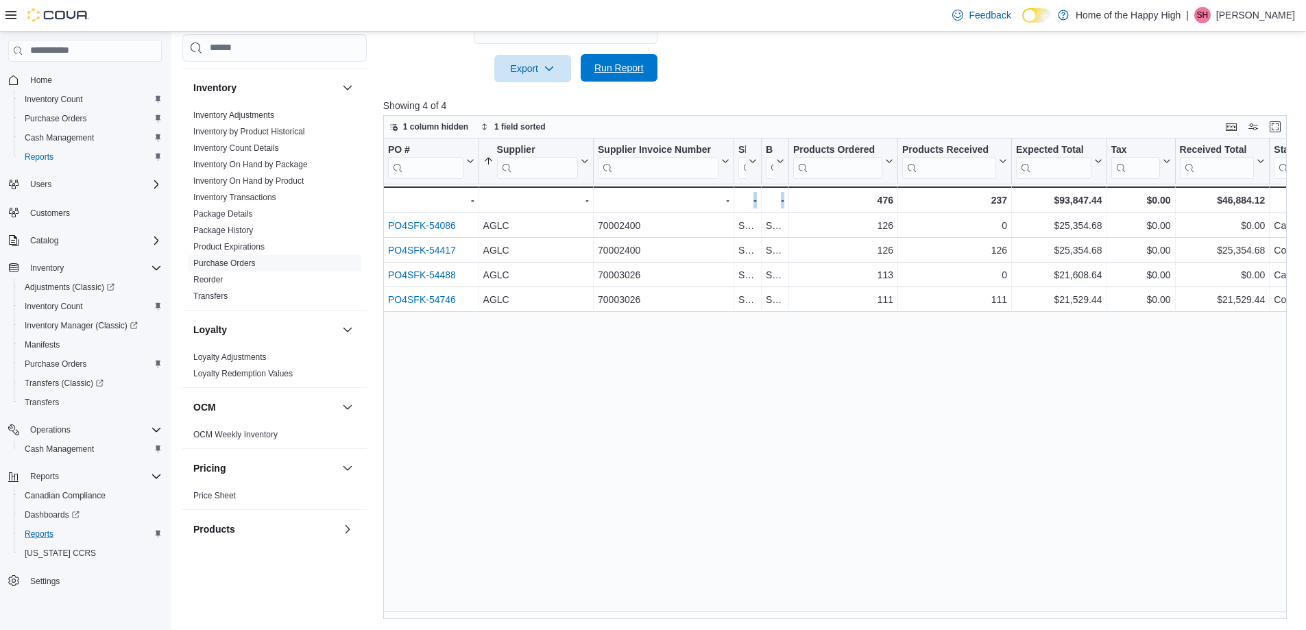
click at [628, 74] on span "Run Report" at bounding box center [618, 68] width 49 height 14
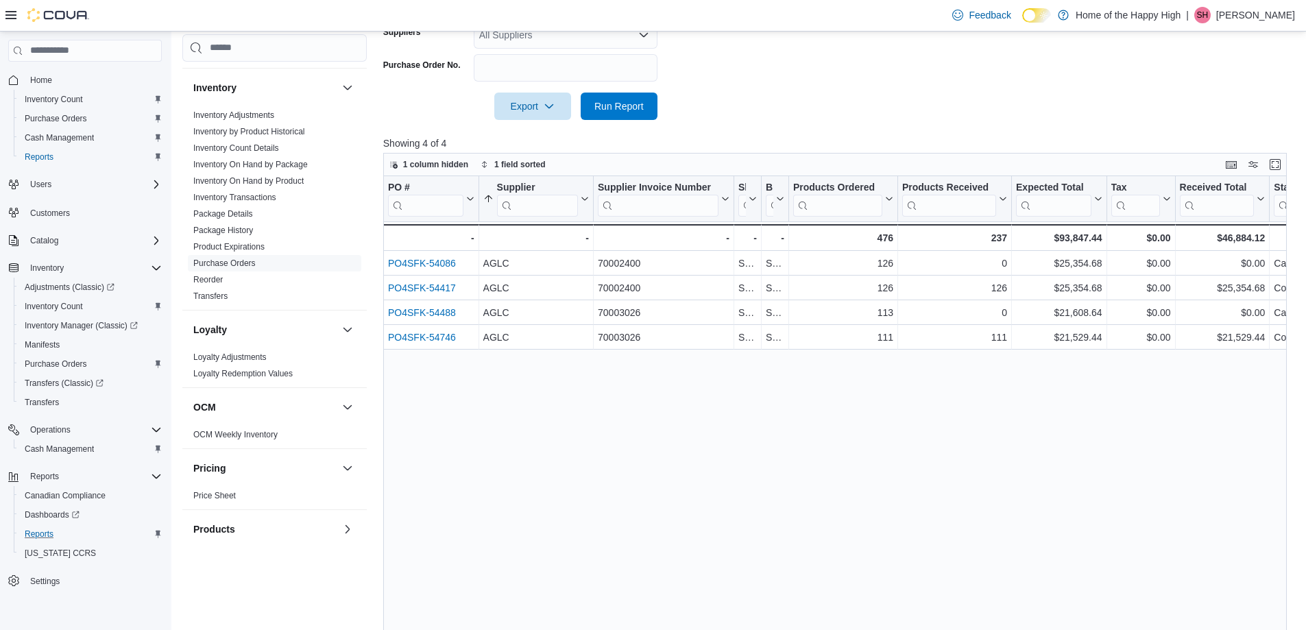
scroll to position [324, 0]
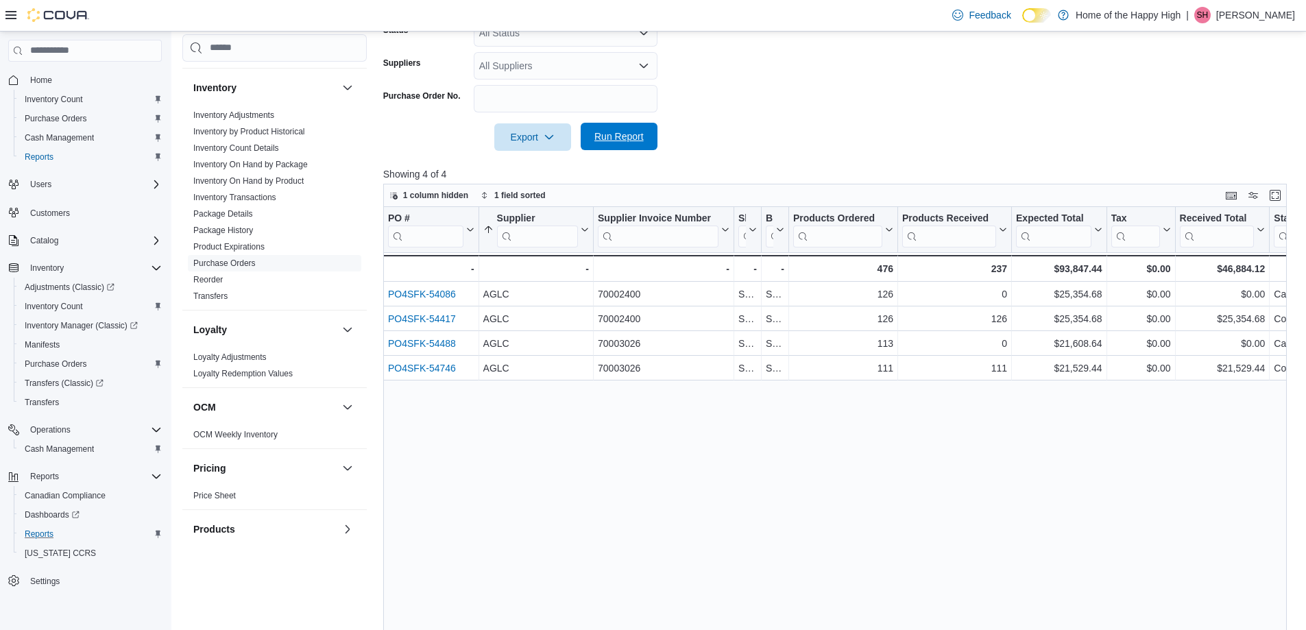
click at [637, 141] on span "Run Report" at bounding box center [618, 137] width 49 height 14
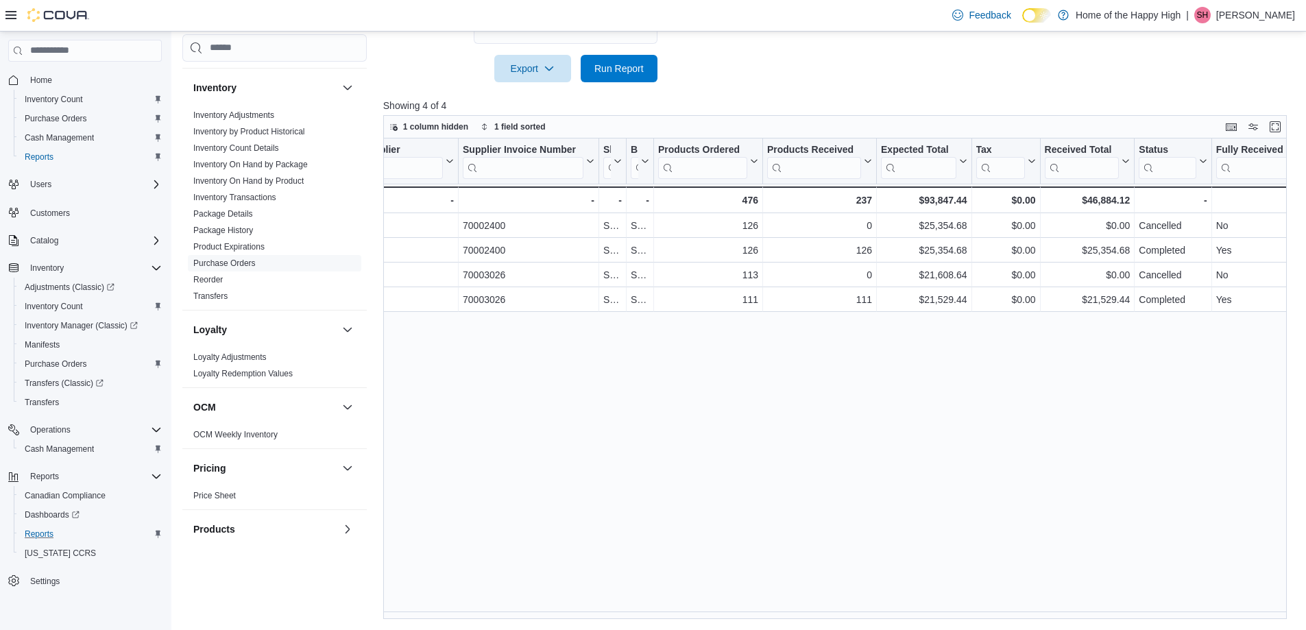
scroll to position [0, 0]
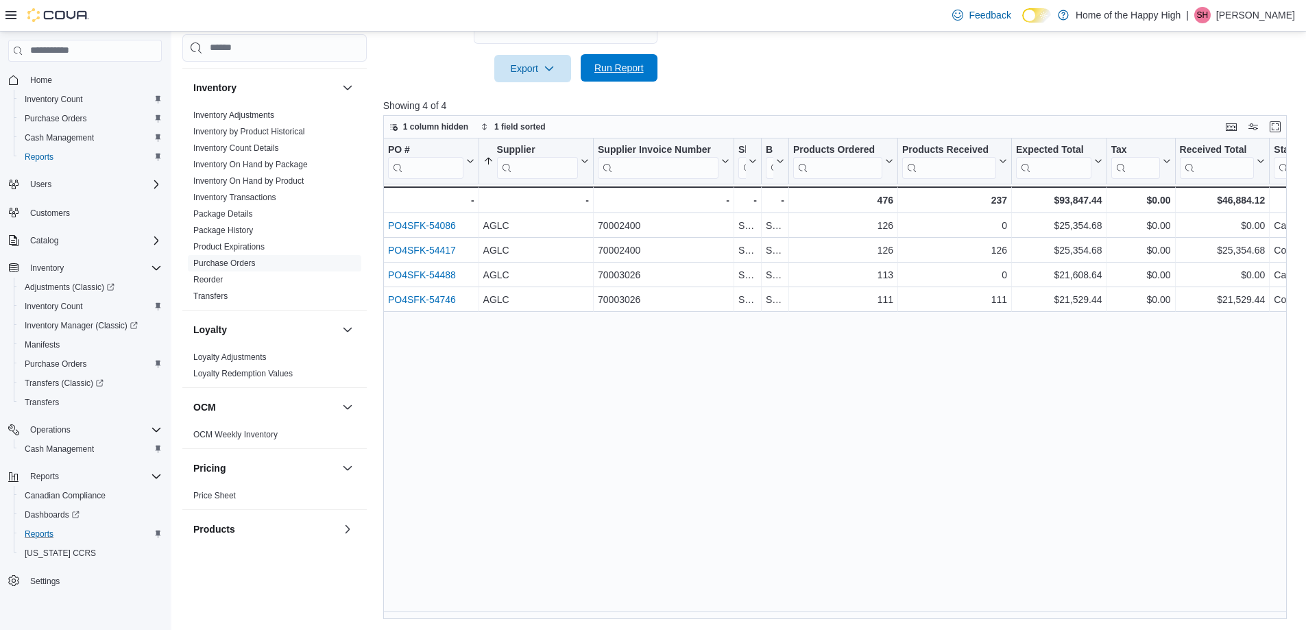
click at [626, 76] on span "Run Report" at bounding box center [619, 67] width 60 height 27
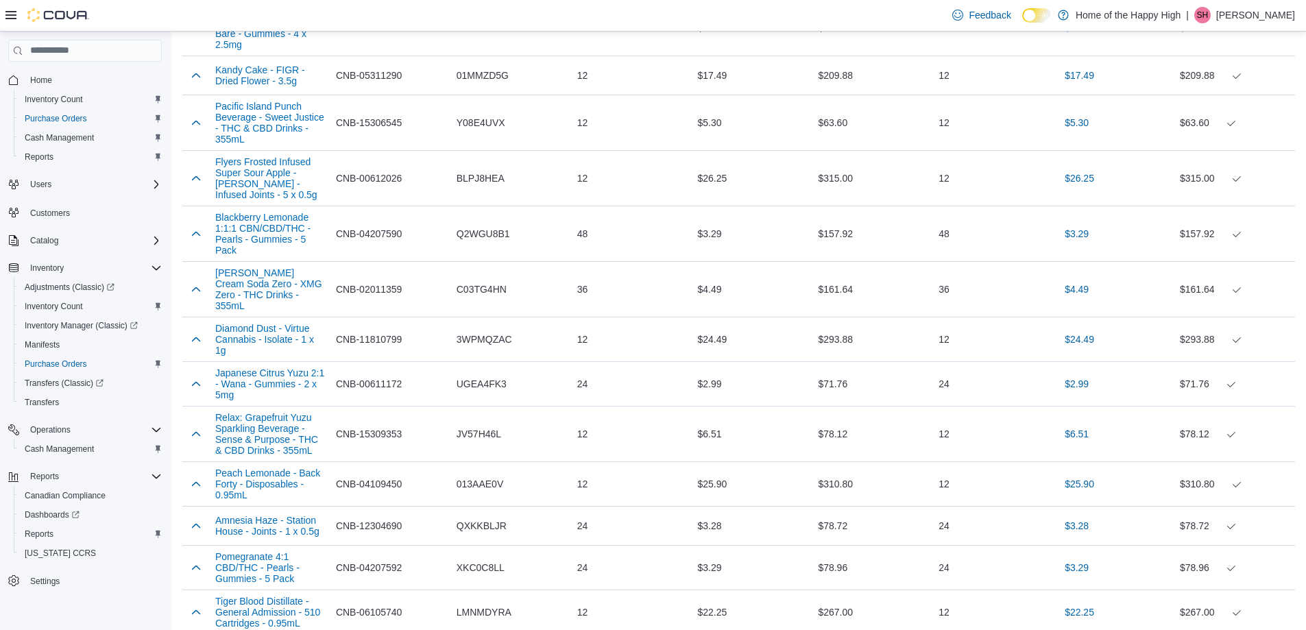
scroll to position [631, 0]
